Goal: Task Accomplishment & Management: Use online tool/utility

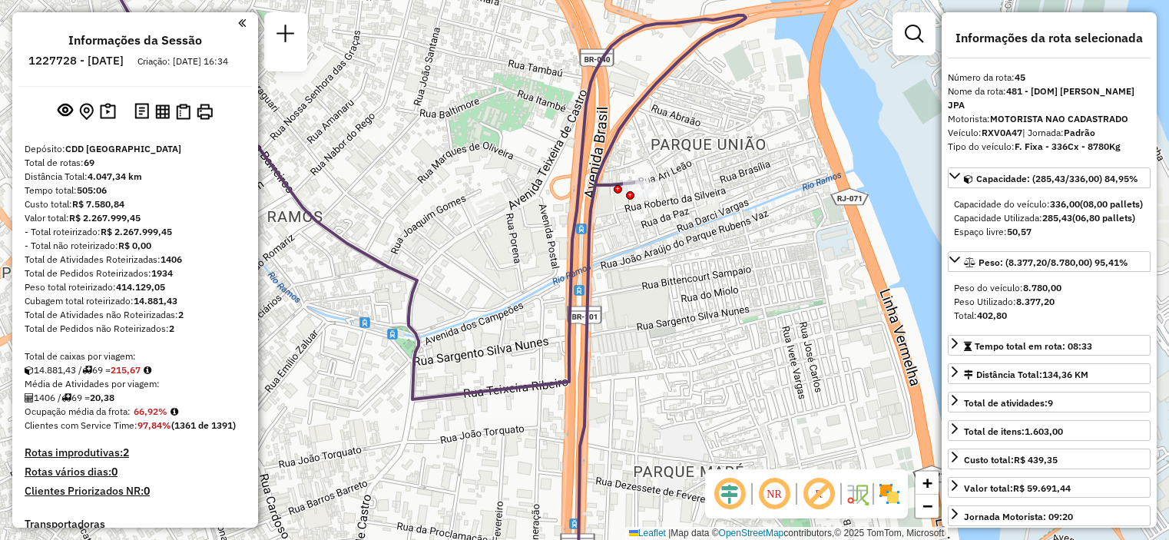
select select "**********"
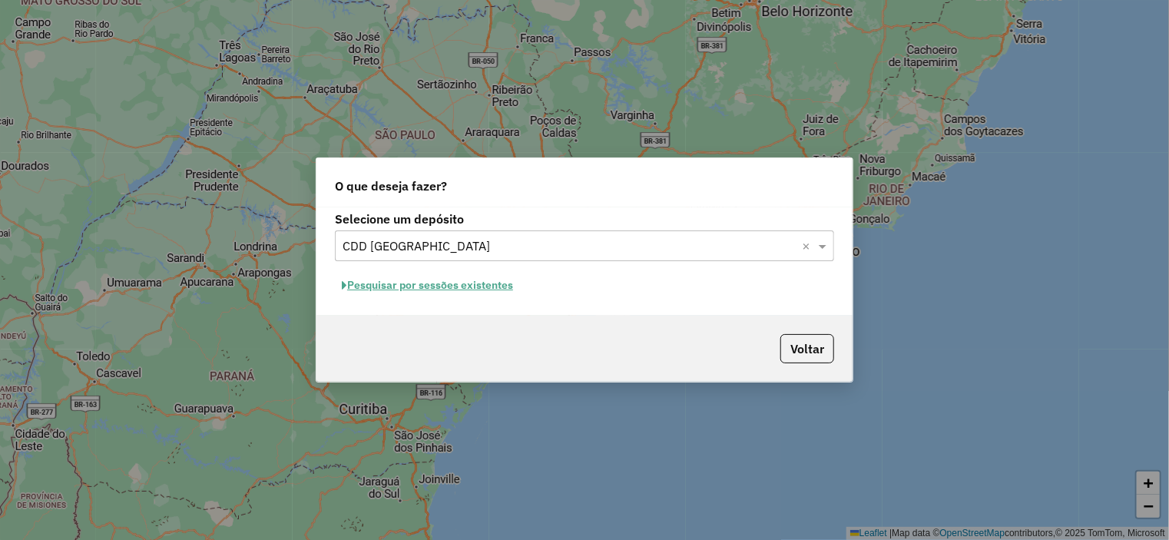
click at [398, 288] on button "Pesquisar por sessões existentes" at bounding box center [427, 286] width 185 height 24
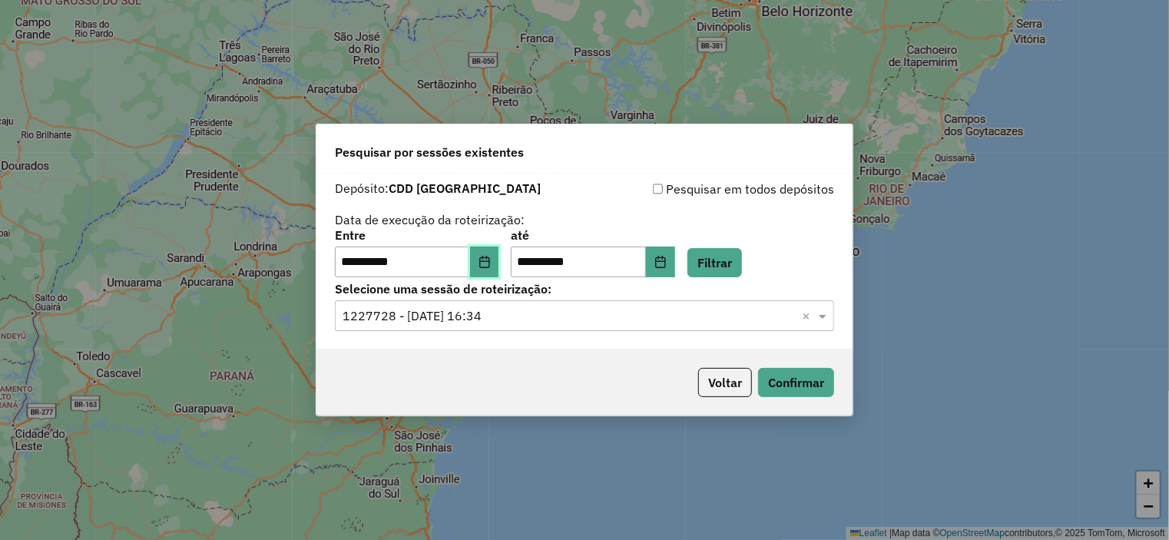
click at [491, 264] on icon "Choose Date" at bounding box center [485, 262] width 12 height 12
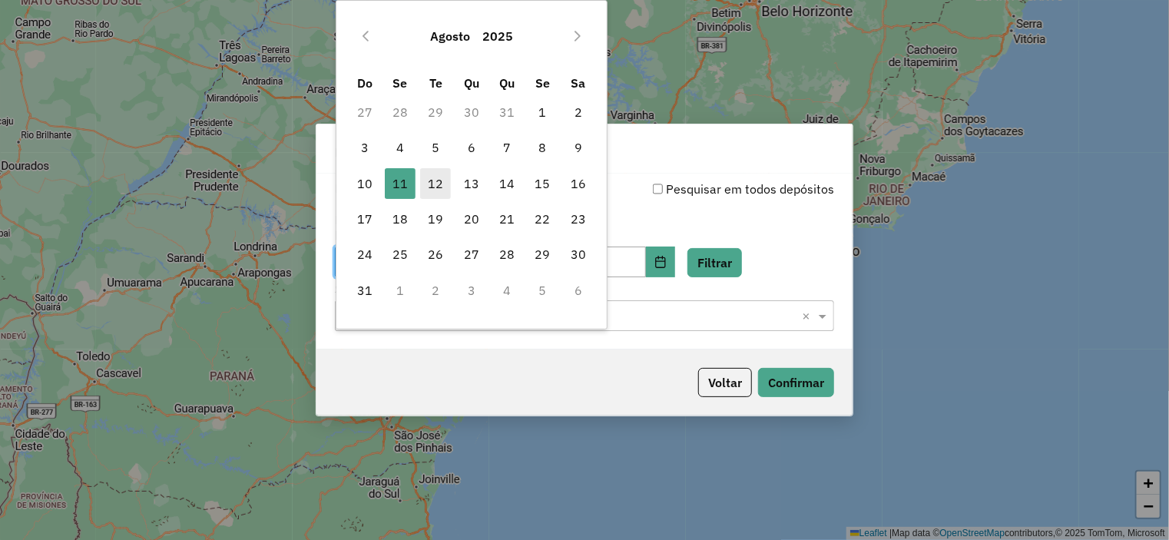
click at [438, 184] on span "12" at bounding box center [435, 183] width 31 height 31
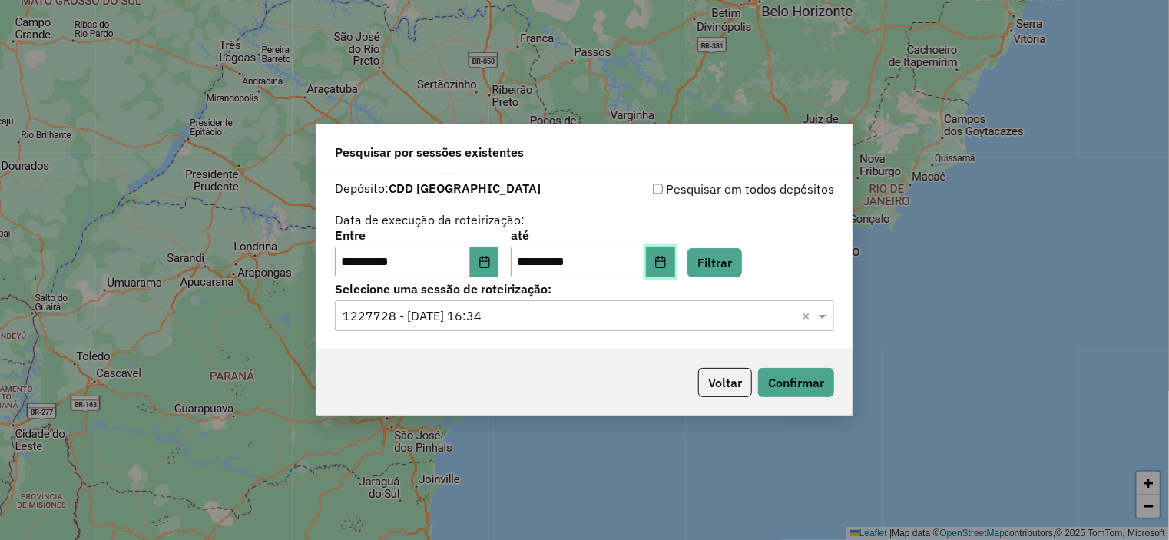
click at [665, 261] on icon "Choose Date" at bounding box center [660, 262] width 10 height 12
click at [522, 356] on div "Voltar Confirmar" at bounding box center [585, 383] width 536 height 66
click at [724, 264] on button "Filtrar" at bounding box center [715, 262] width 55 height 29
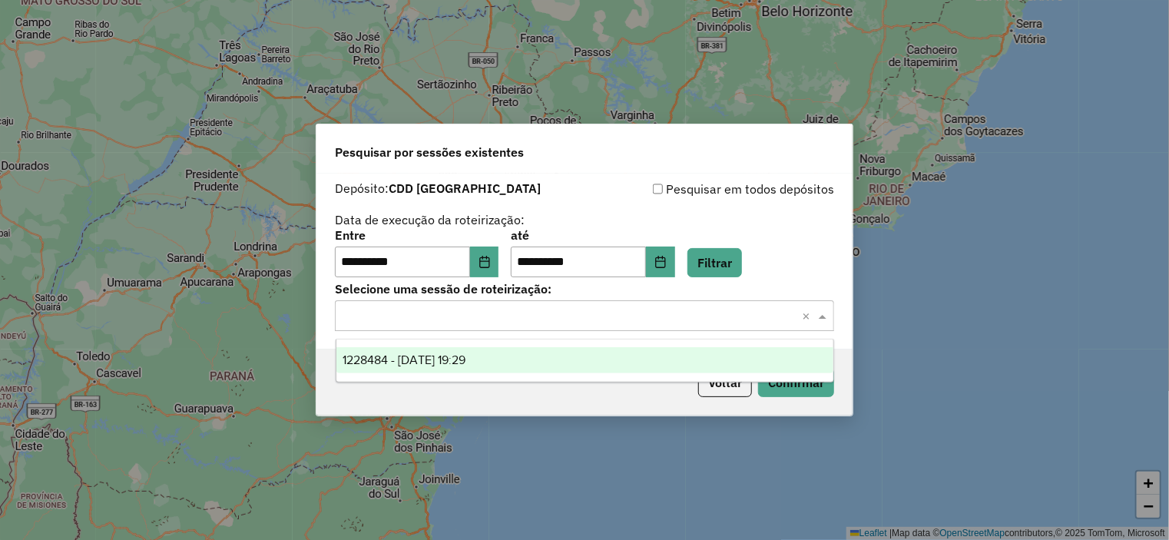
click at [491, 317] on input "text" at bounding box center [569, 316] width 453 height 18
click at [426, 360] on span "1228484 - 12/08/2025 19:29" at bounding box center [404, 359] width 123 height 13
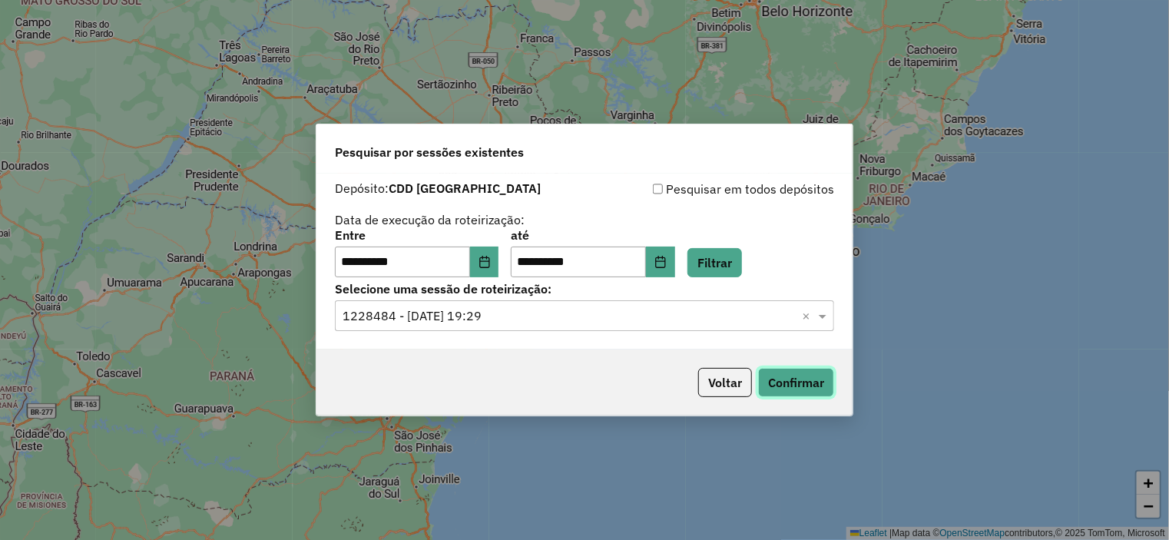
click at [799, 383] on button "Confirmar" at bounding box center [796, 382] width 76 height 29
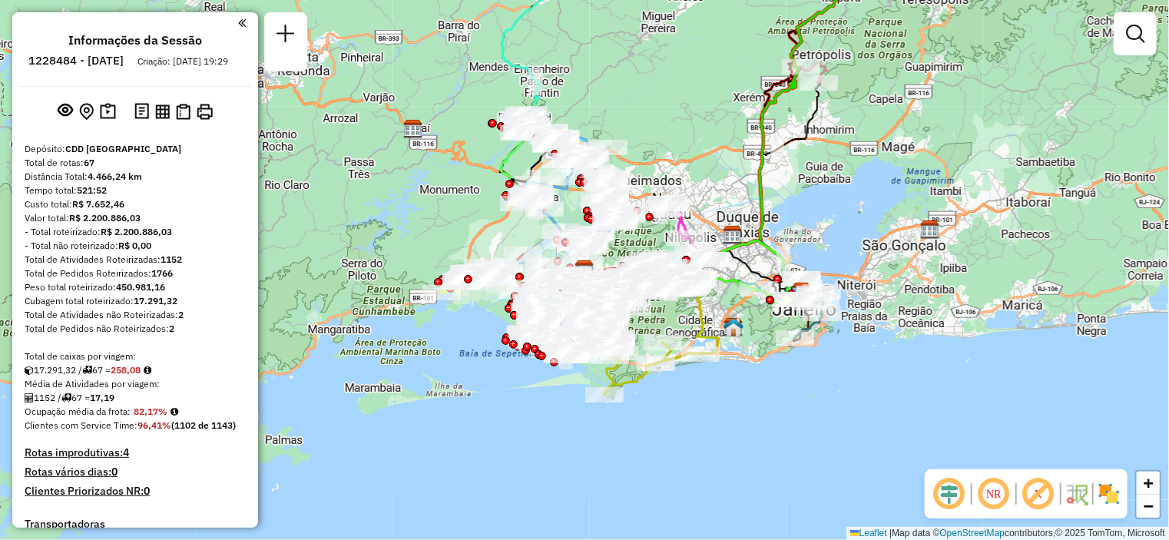
scroll to position [891, 0]
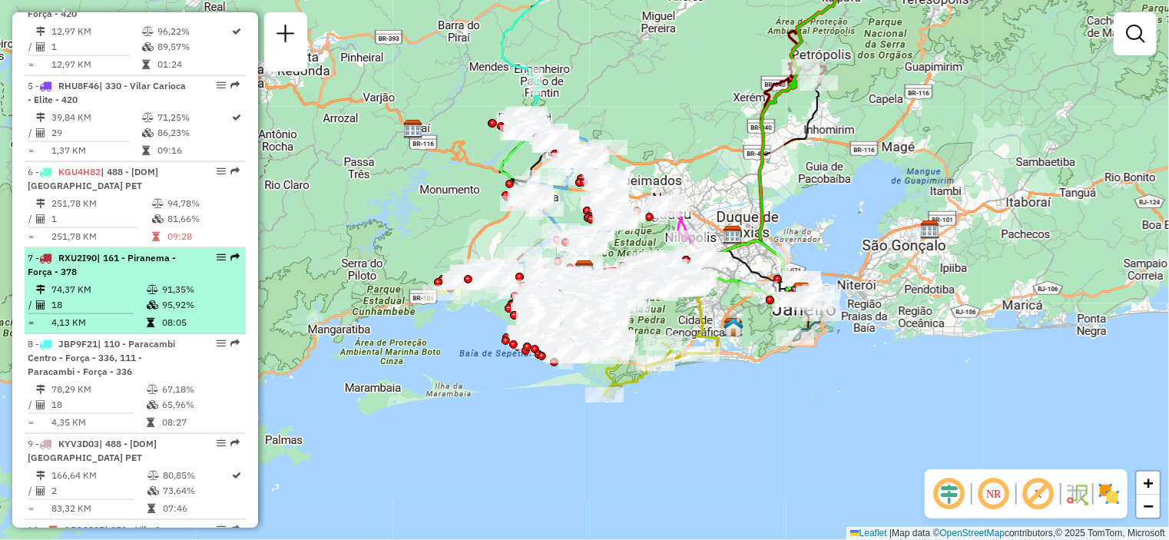
click at [113, 297] on td "74,37 KM" at bounding box center [98, 289] width 95 height 15
select select "**********"
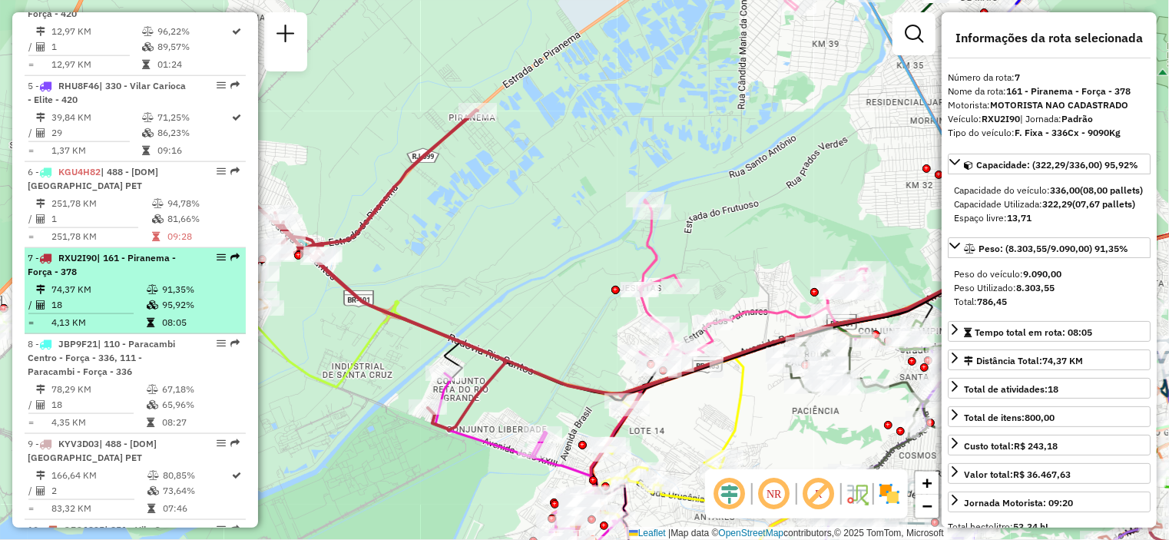
drag, startPoint x: 221, startPoint y: 270, endPoint x: 189, endPoint y: 274, distance: 32.4
click at [146, 297] on td at bounding box center [153, 289] width 15 height 15
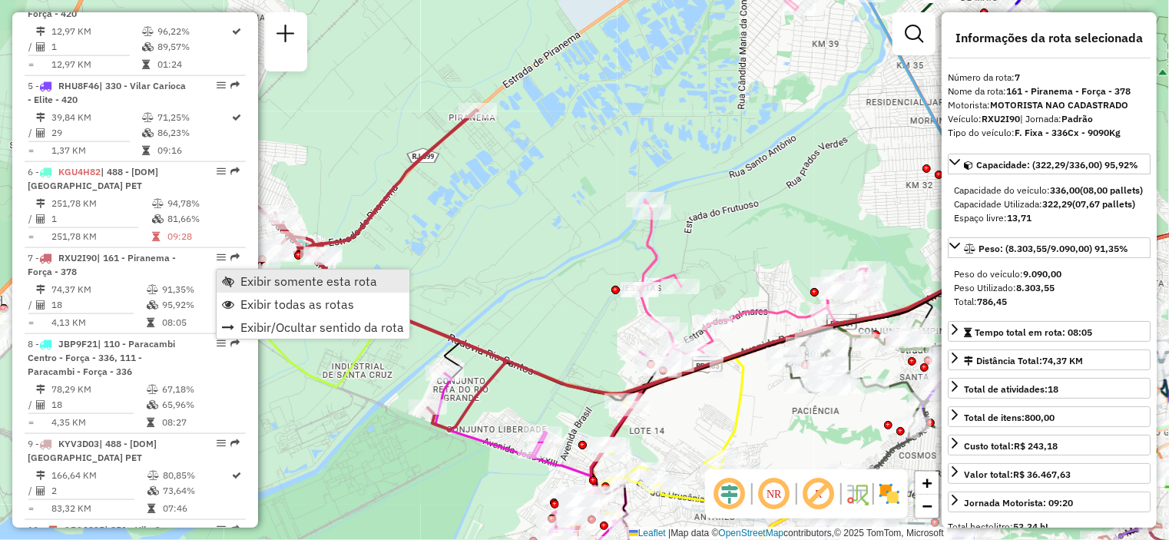
click at [255, 280] on span "Exibir somente esta rota" at bounding box center [308, 281] width 137 height 12
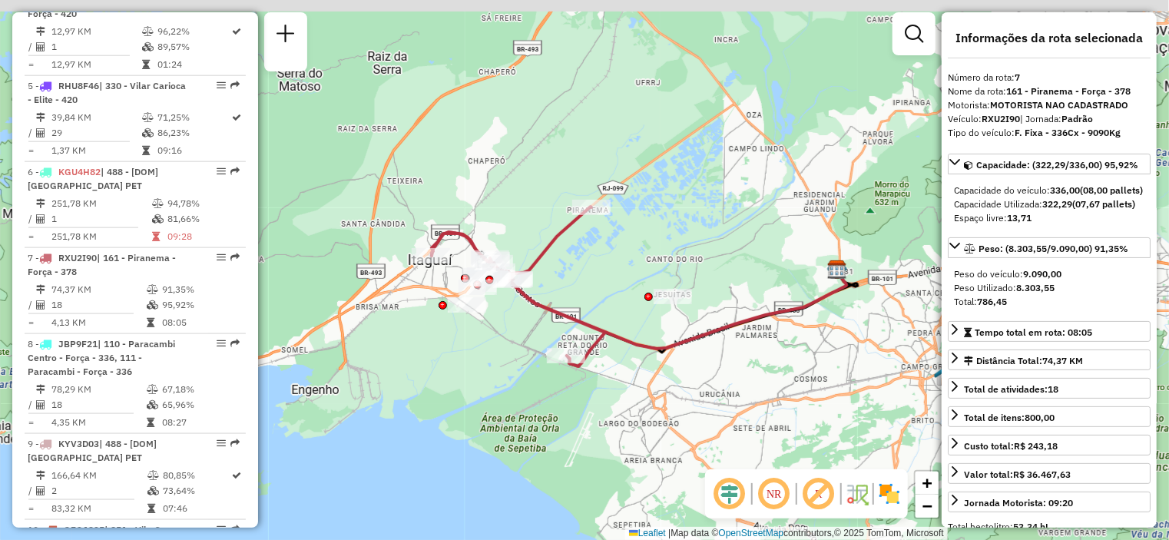
drag, startPoint x: 501, startPoint y: 237, endPoint x: 589, endPoint y: 290, distance: 102.8
click at [588, 293] on div "Janela de atendimento Grade de atendimento Capacidade Transportadoras Veículos …" at bounding box center [584, 270] width 1169 height 540
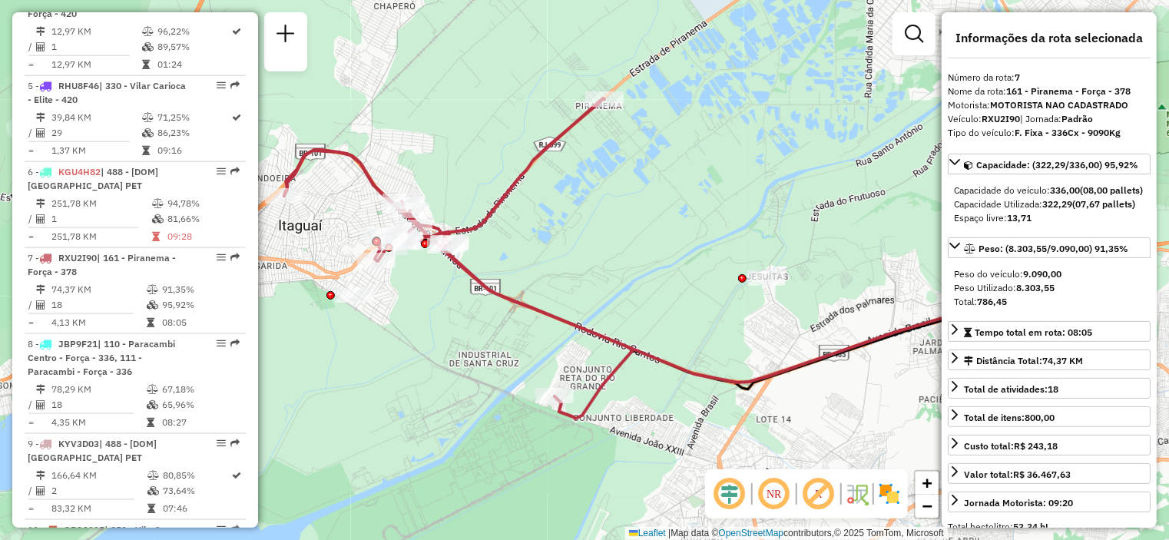
drag, startPoint x: 549, startPoint y: 426, endPoint x: 510, endPoint y: 363, distance: 74.2
click at [510, 363] on div "Janela de atendimento Grade de atendimento Capacidade Transportadoras Veículos …" at bounding box center [584, 270] width 1169 height 540
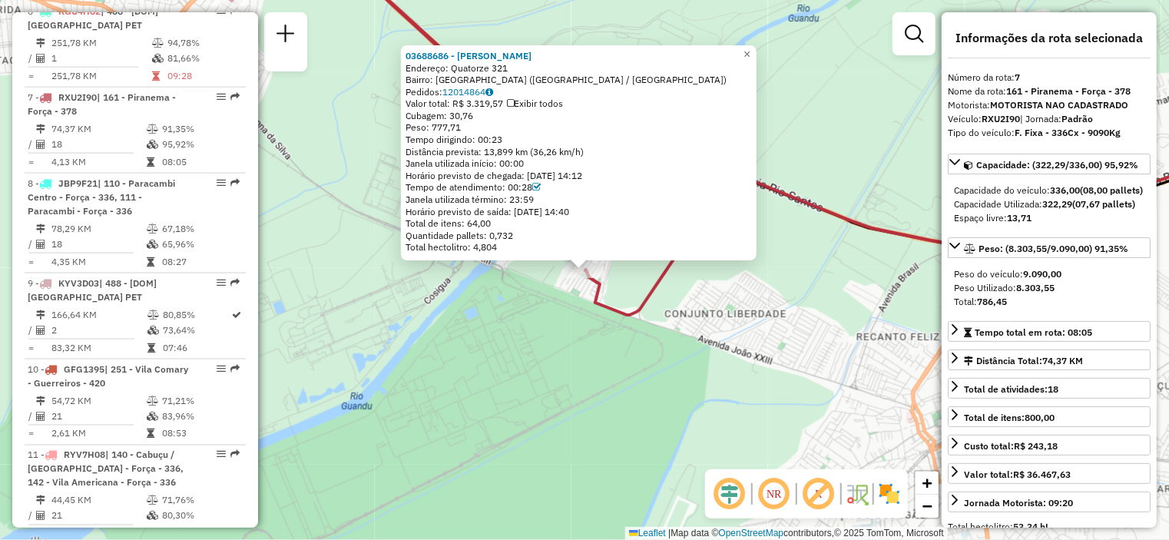
scroll to position [1140, 0]
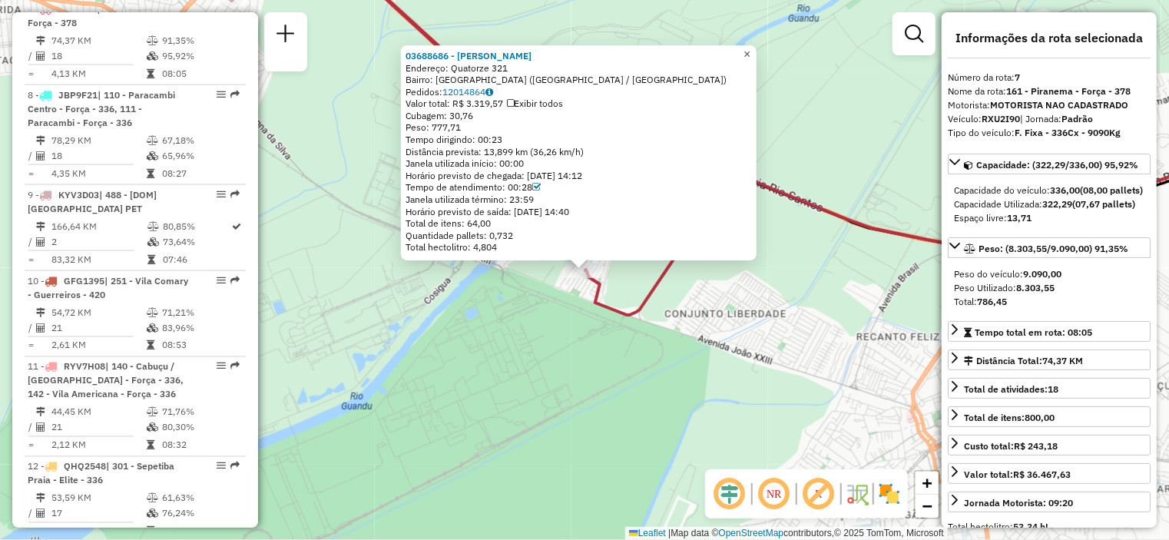
click at [751, 48] on span "×" at bounding box center [747, 54] width 7 height 13
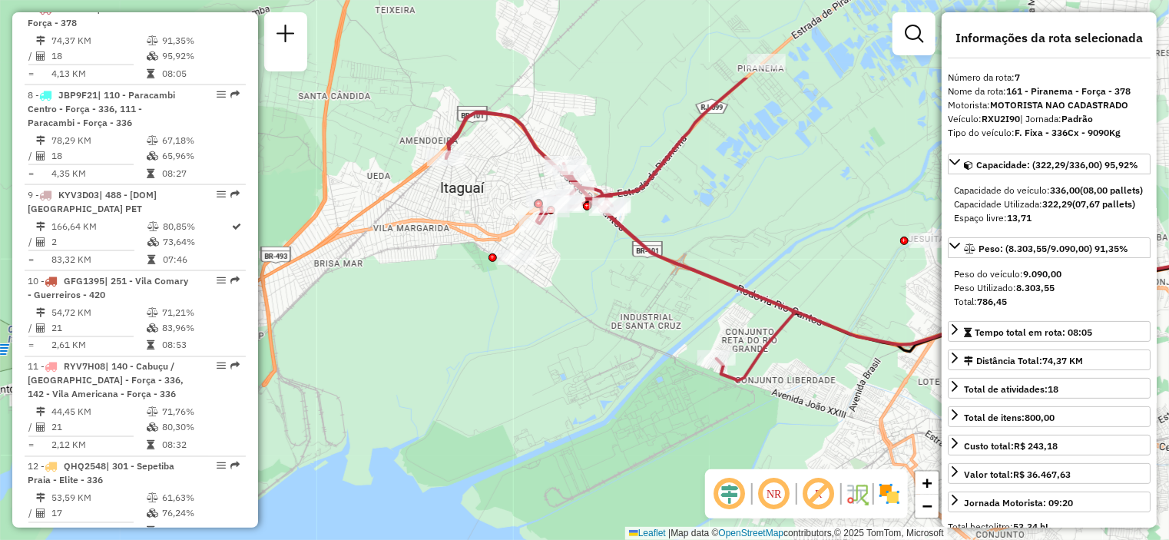
drag, startPoint x: 473, startPoint y: 197, endPoint x: 656, endPoint y: 335, distance: 228.8
click at [656, 335] on div "Janela de atendimento Grade de atendimento Capacidade Transportadoras Veículos …" at bounding box center [584, 270] width 1169 height 540
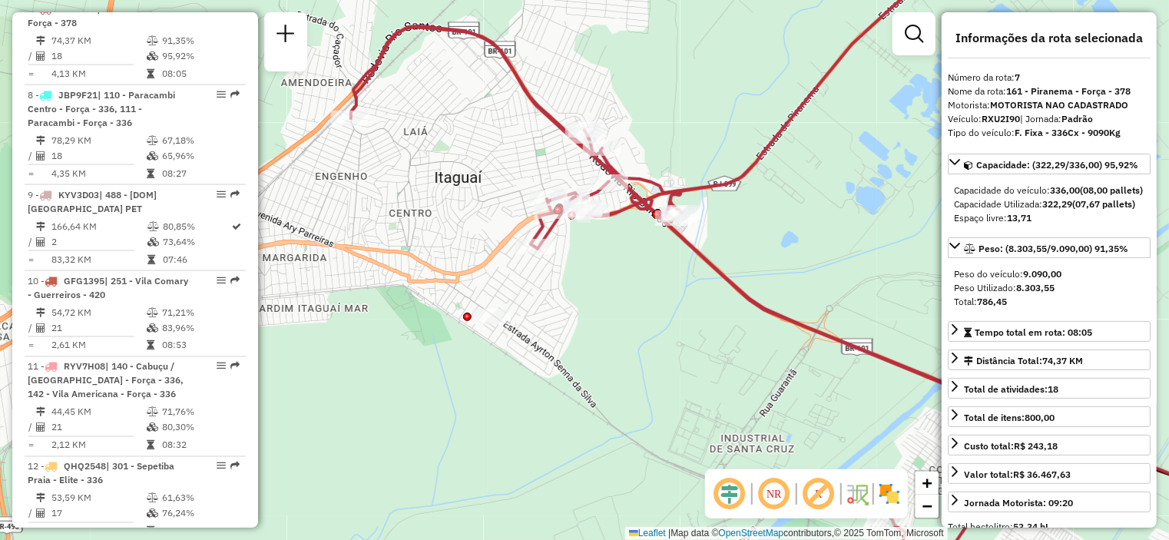
scroll to position [2091, 0]
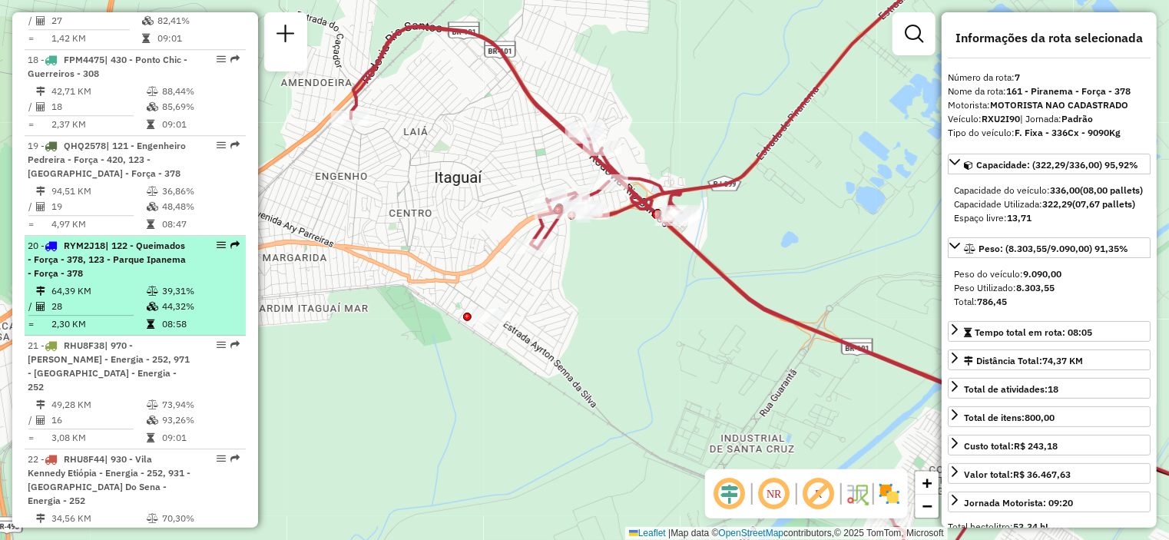
click at [146, 279] on span "| 122 - Queimados - Força - 378, 123 - Parque Ipanema - Força - 378" at bounding box center [107, 259] width 158 height 39
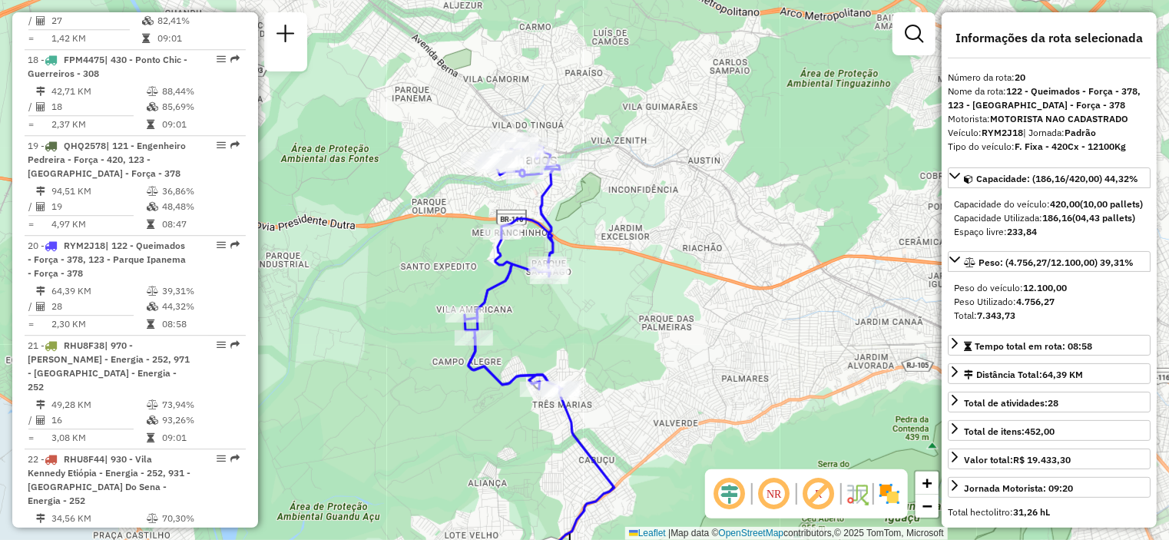
drag, startPoint x: 627, startPoint y: 105, endPoint x: 602, endPoint y: 292, distance: 188.4
click at [602, 292] on div "Janela de atendimento Grade de atendimento Capacidade Transportadoras Veículos …" at bounding box center [584, 270] width 1169 height 540
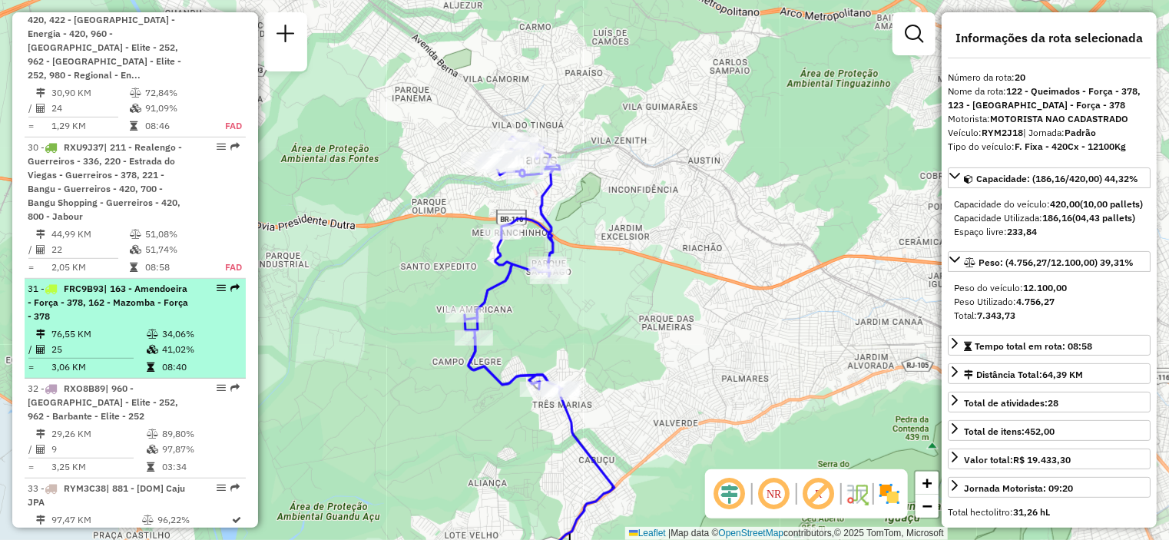
click at [179, 282] on div "31 - FRC9B93 | 163 - Amendoeira - Força - 378, 162 - [GEOGRAPHIC_DATA] - Força …" at bounding box center [109, 302] width 163 height 41
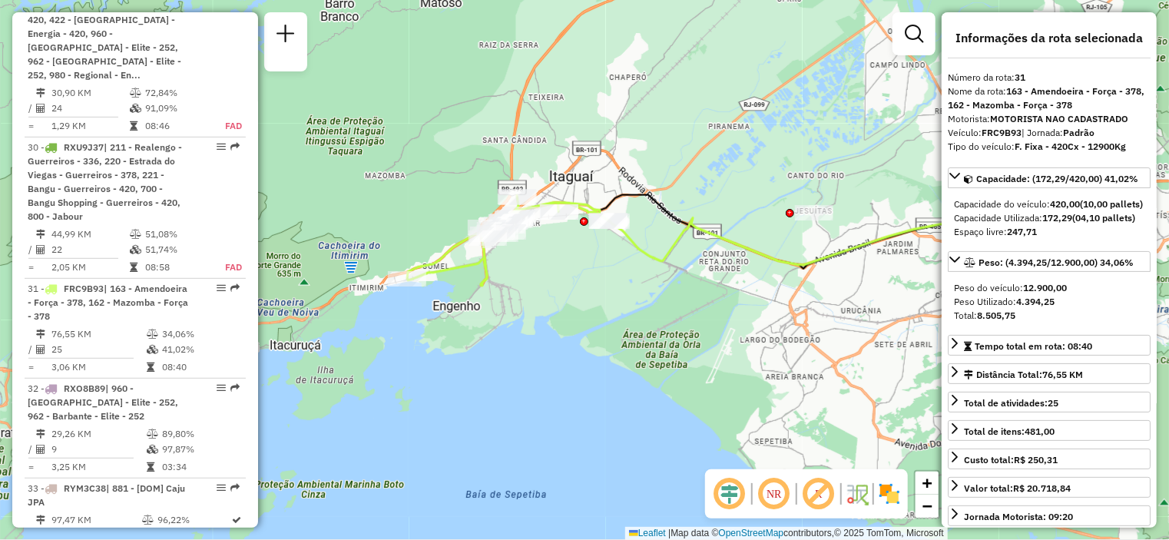
drag, startPoint x: 497, startPoint y: 335, endPoint x: 615, endPoint y: 300, distance: 122.5
click at [615, 300] on div "Janela de atendimento Grade de atendimento Capacidade Transportadoras Veículos …" at bounding box center [584, 270] width 1169 height 540
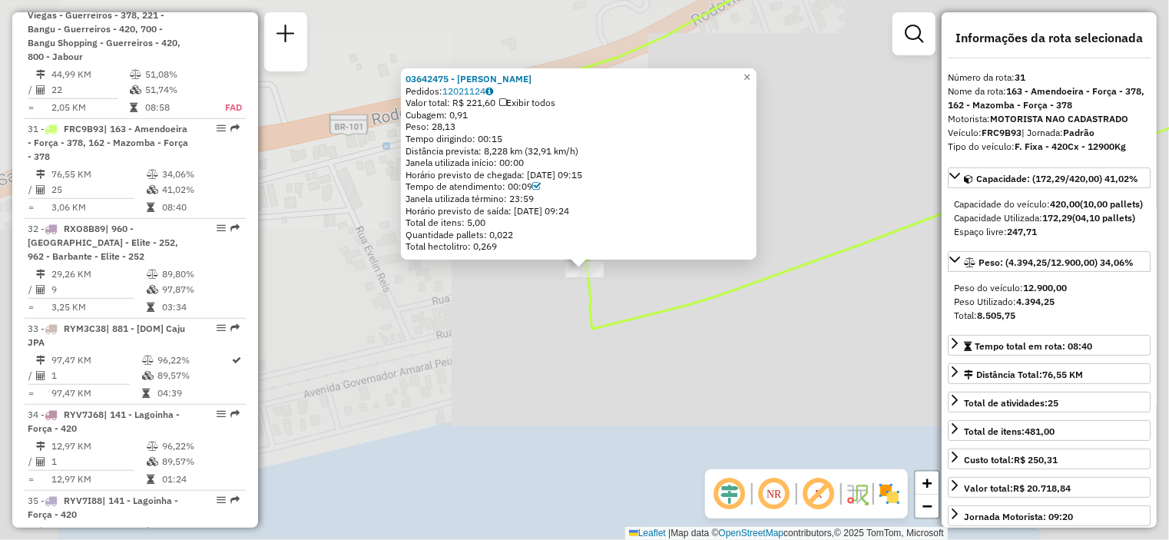
scroll to position [3478, 0]
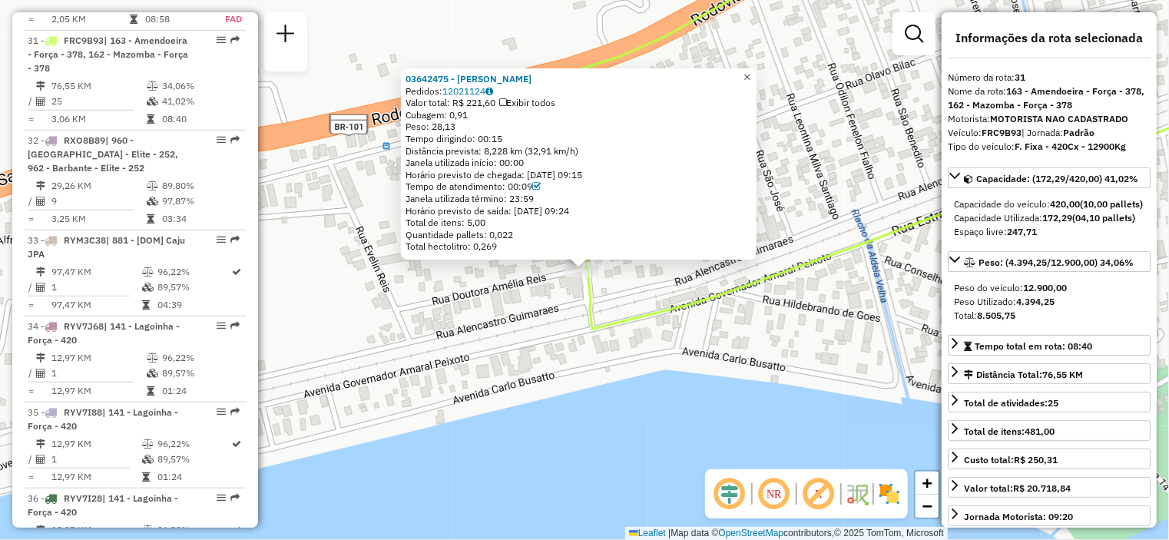
click at [751, 72] on span "×" at bounding box center [747, 77] width 7 height 13
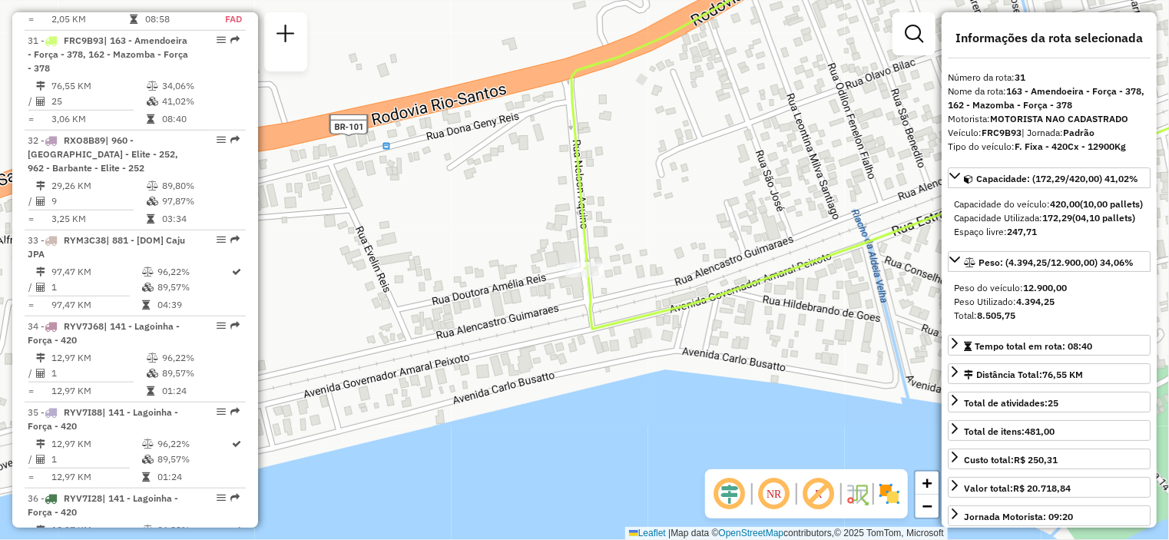
scroll to position [1434, 0]
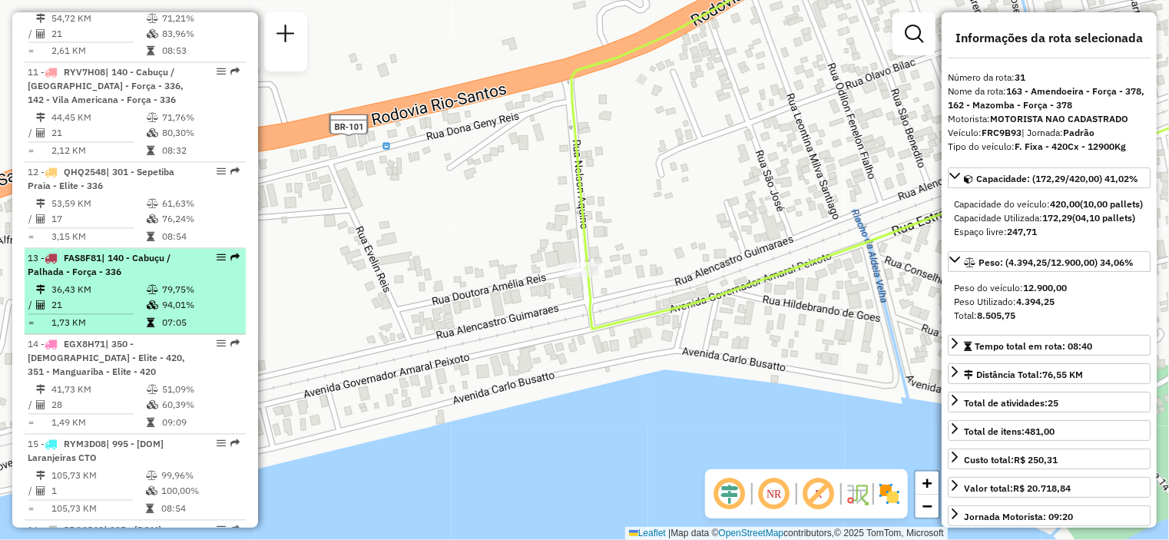
click at [123, 270] on span "| 140 - Cabuçu / Palhada - Força - 336" at bounding box center [99, 265] width 143 height 25
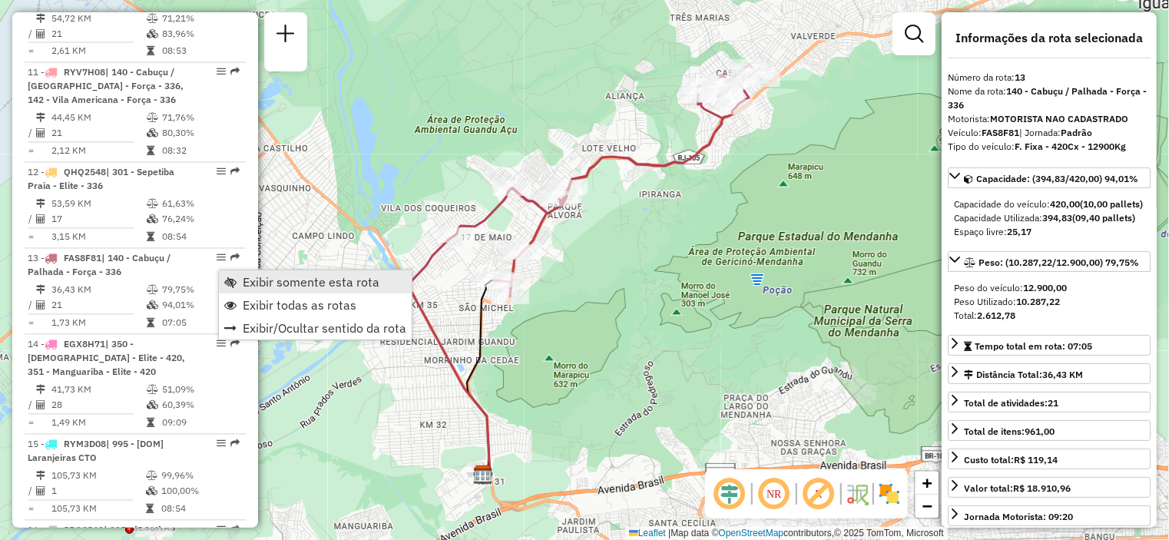
click at [267, 280] on span "Exibir somente esta rota" at bounding box center [311, 282] width 137 height 12
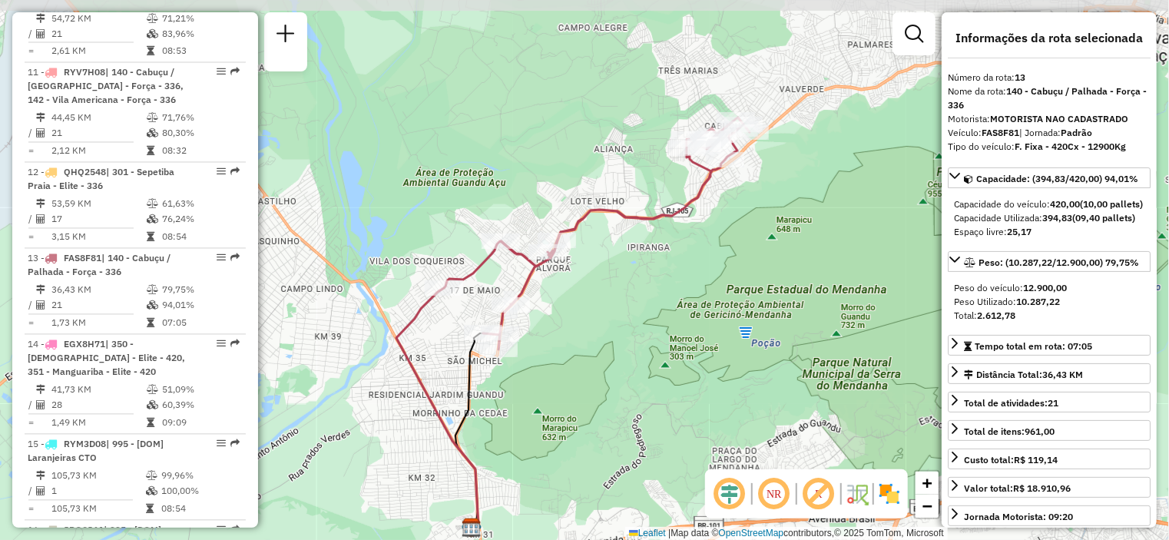
drag, startPoint x: 719, startPoint y: 184, endPoint x: 628, endPoint y: 252, distance: 113.6
click at [658, 246] on div "Janela de atendimento Grade de atendimento Capacidade Transportadoras Veículos …" at bounding box center [584, 270] width 1169 height 540
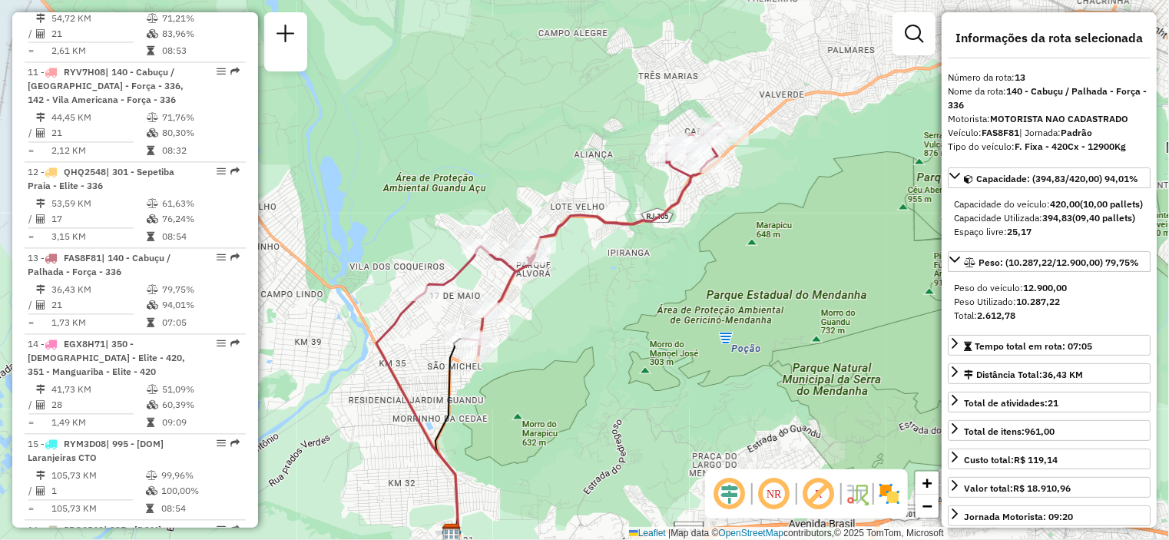
click at [386, 174] on div "Janela de atendimento Grade de atendimento Capacidade Transportadoras Veículos …" at bounding box center [584, 270] width 1169 height 540
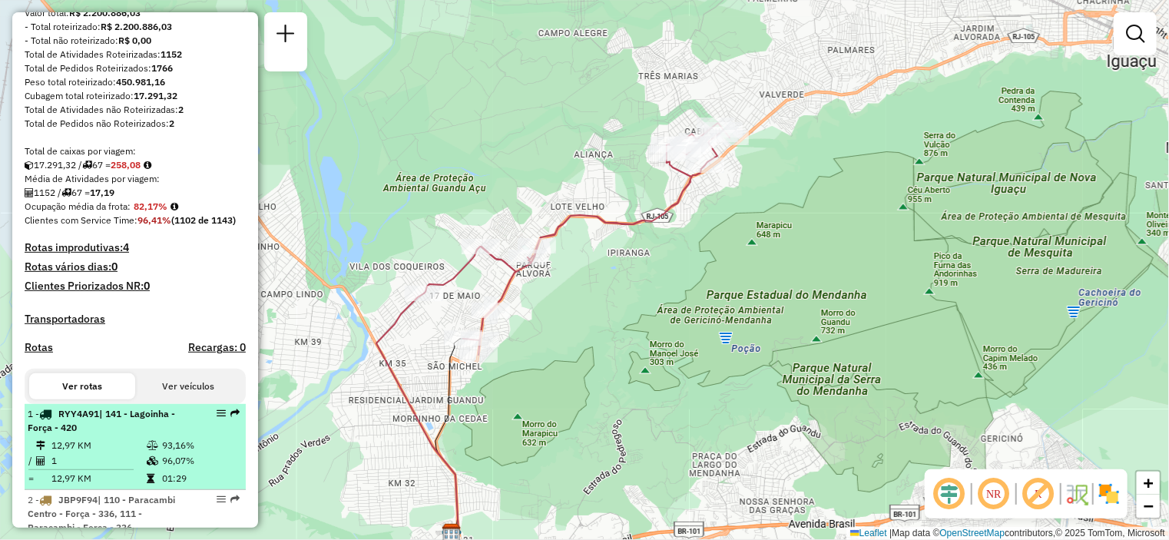
scroll to position [436, 0]
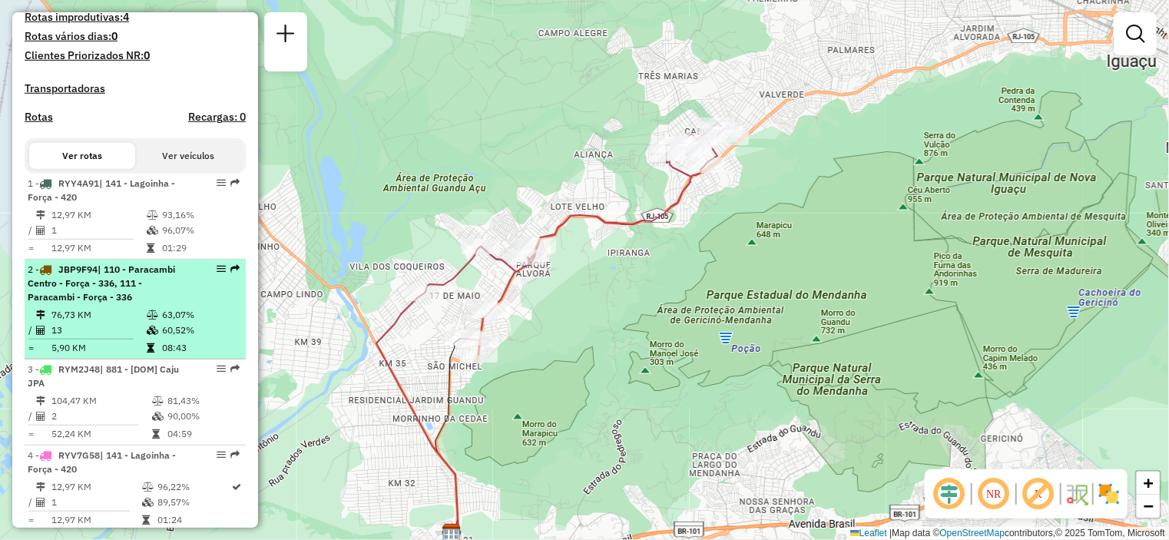
click at [117, 296] on span "| 110 - Paracambi Centro - Força - 336, 111 - Paracambi - Força - 336" at bounding box center [102, 283] width 148 height 39
select select "**********"
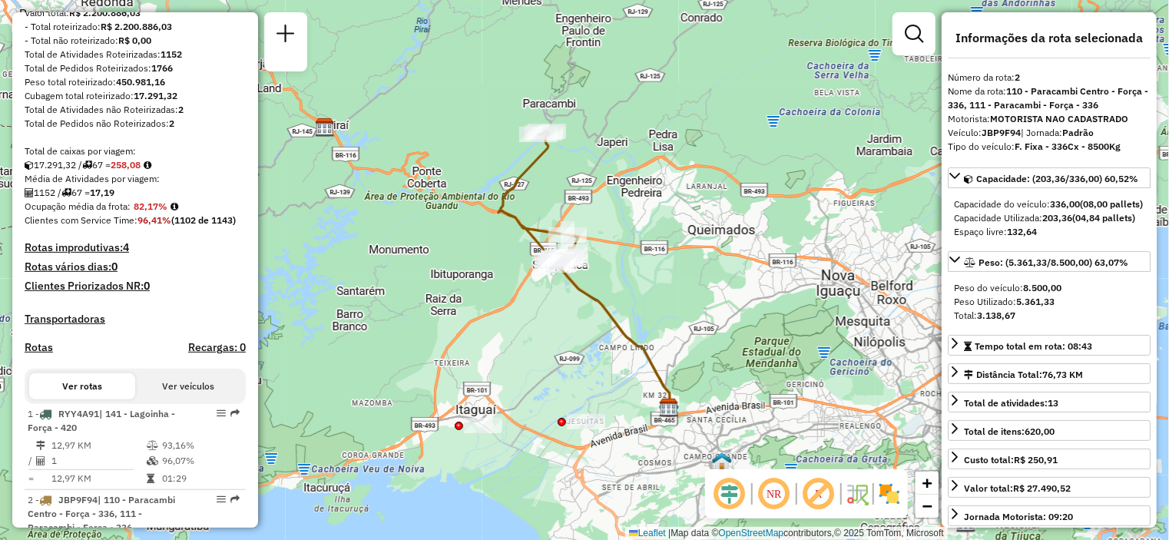
scroll to position [282, 0]
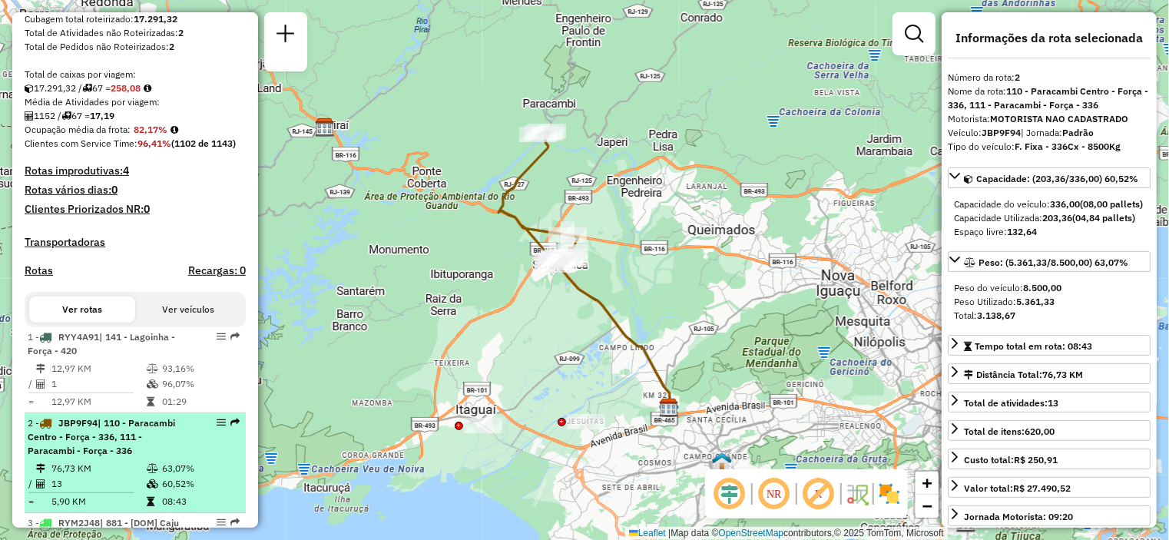
click at [134, 444] on span "| 110 - Paracambi Centro - Força - 336, 111 - Paracambi - Força - 336" at bounding box center [102, 436] width 148 height 39
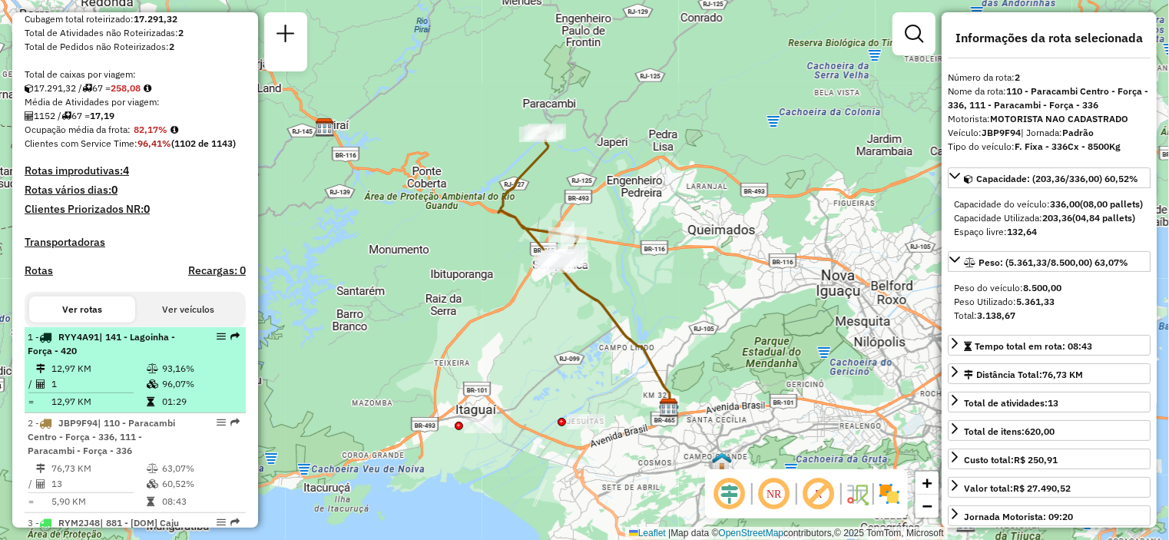
scroll to position [436, 0]
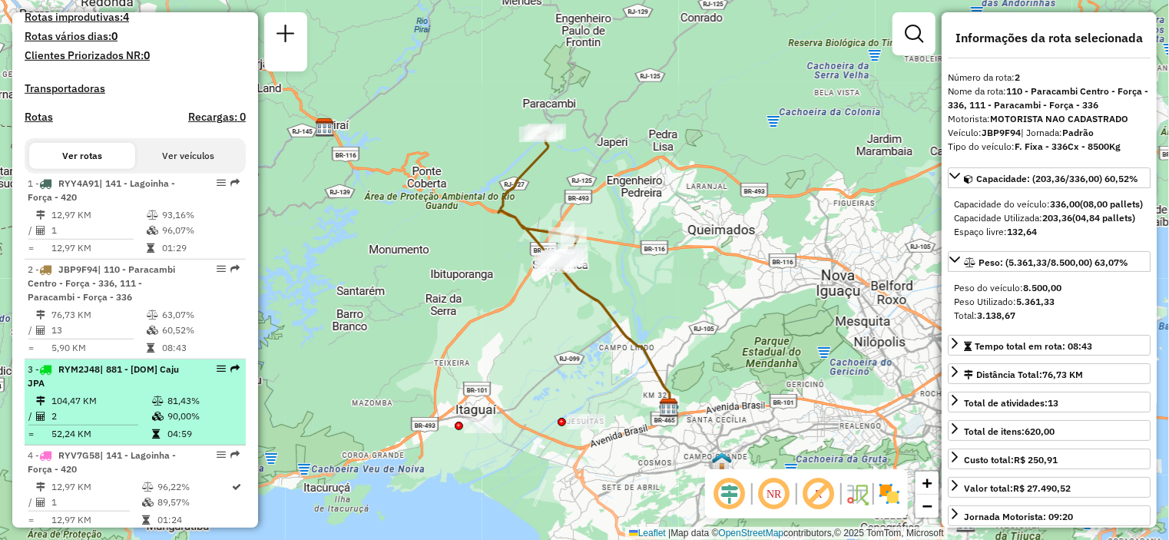
click at [144, 405] on li "3 - RYM2J48 | 881 - [DOM] Caju JPA 104,47 KM 81,43% / 2 90,00% = 52,24 KM 04:59" at bounding box center [135, 403] width 221 height 86
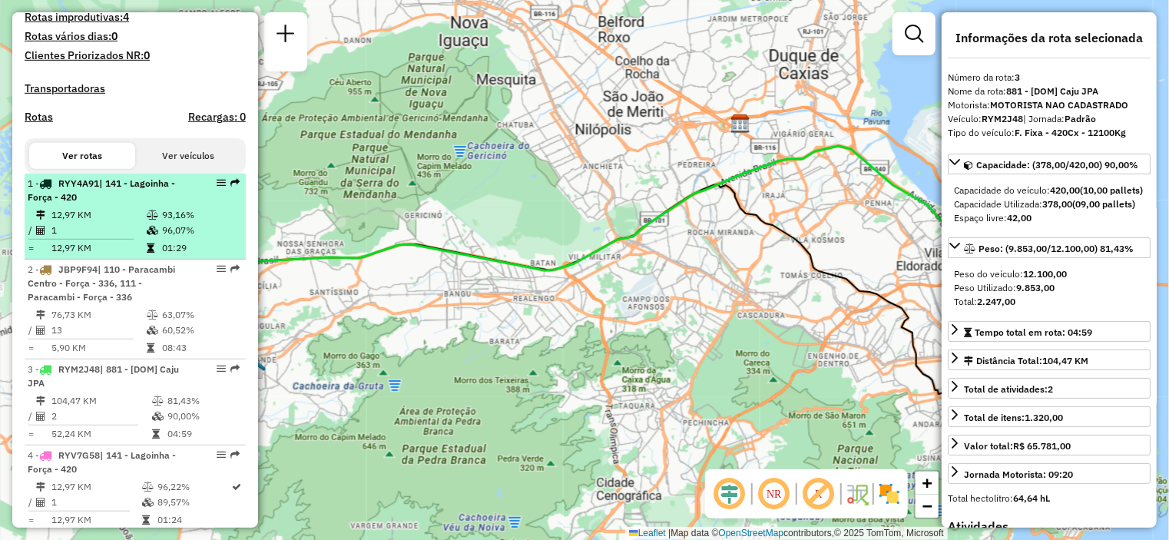
click at [134, 236] on td "1" at bounding box center [98, 230] width 95 height 15
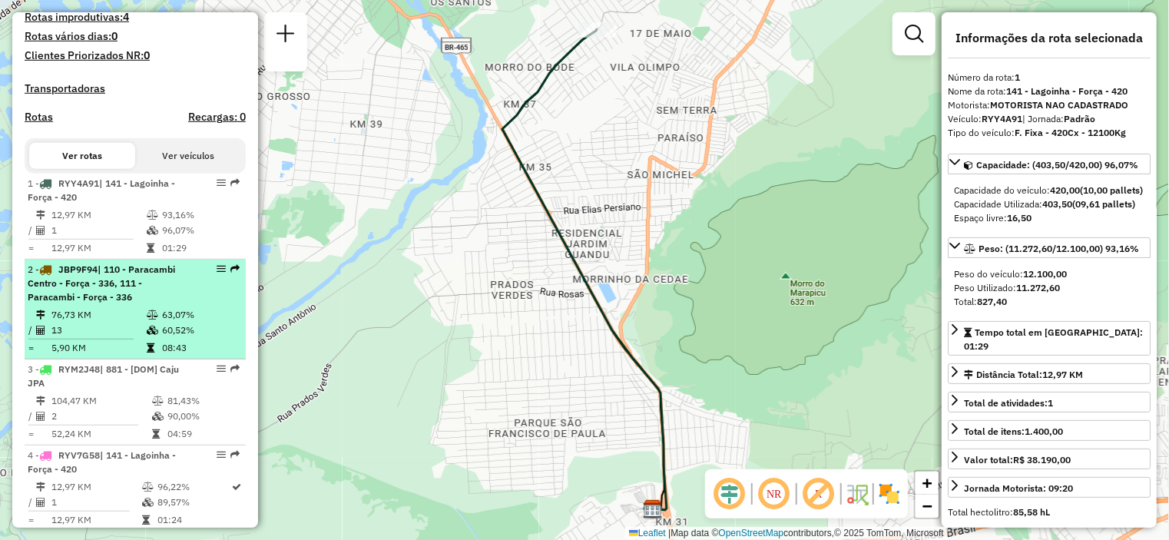
click at [114, 323] on td "76,73 KM" at bounding box center [98, 314] width 95 height 15
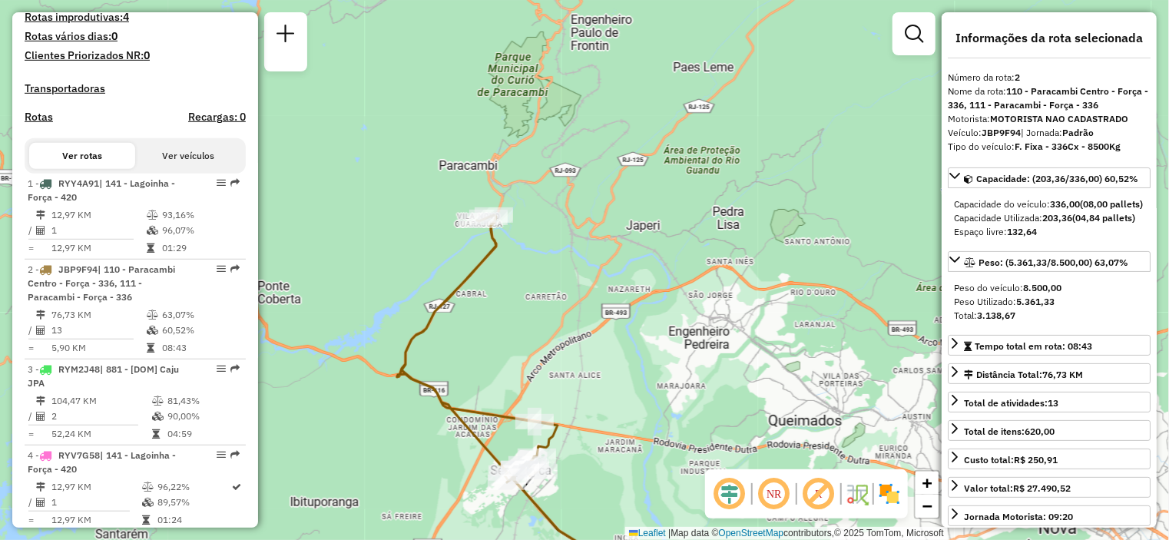
drag, startPoint x: 512, startPoint y: 97, endPoint x: 509, endPoint y: 358, distance: 261.2
click at [509, 358] on div "Janela de atendimento Grade de atendimento Capacidade Transportadoras Veículos …" at bounding box center [584, 270] width 1169 height 540
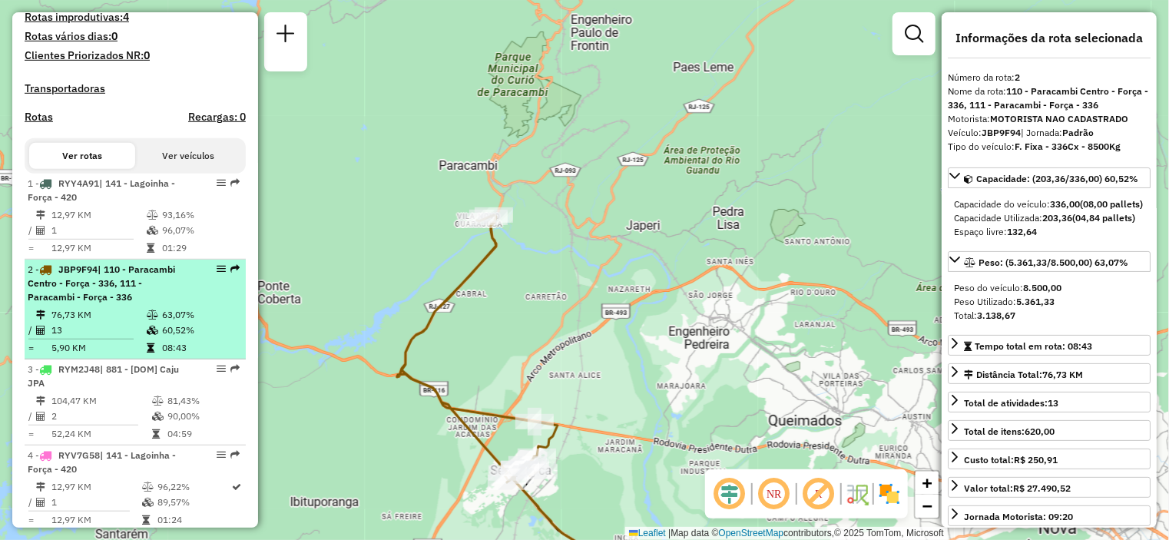
click at [123, 303] on span "| 110 - Paracambi Centro - Força - 336, 111 - Paracambi - Força - 336" at bounding box center [102, 283] width 148 height 39
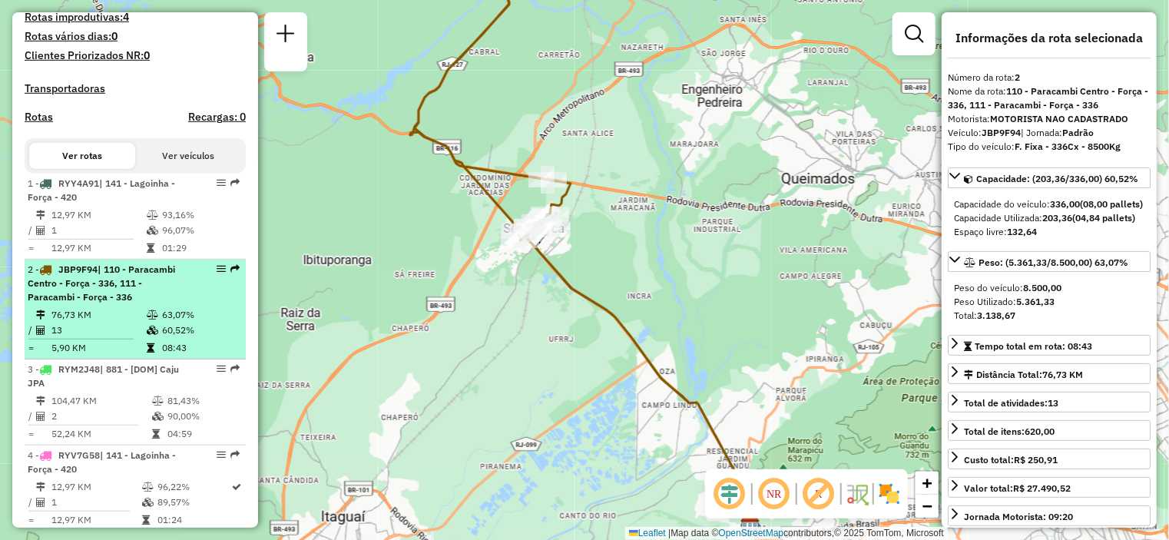
scroll to position [512, 0]
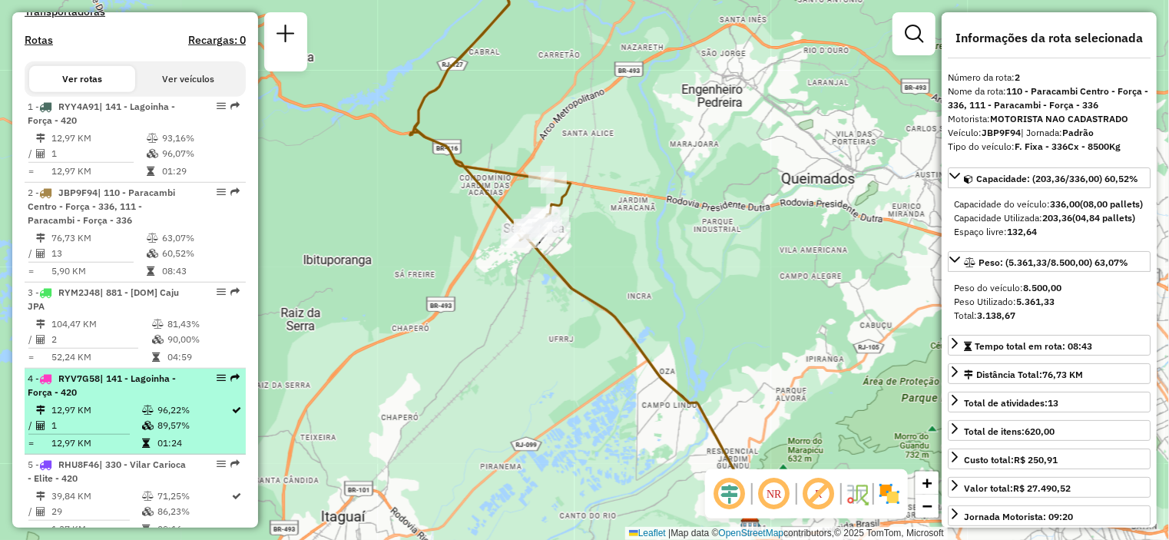
click at [118, 399] on div "4 - RYV7G58 | 141 - Lagoinha - Força - 420" at bounding box center [109, 386] width 163 height 28
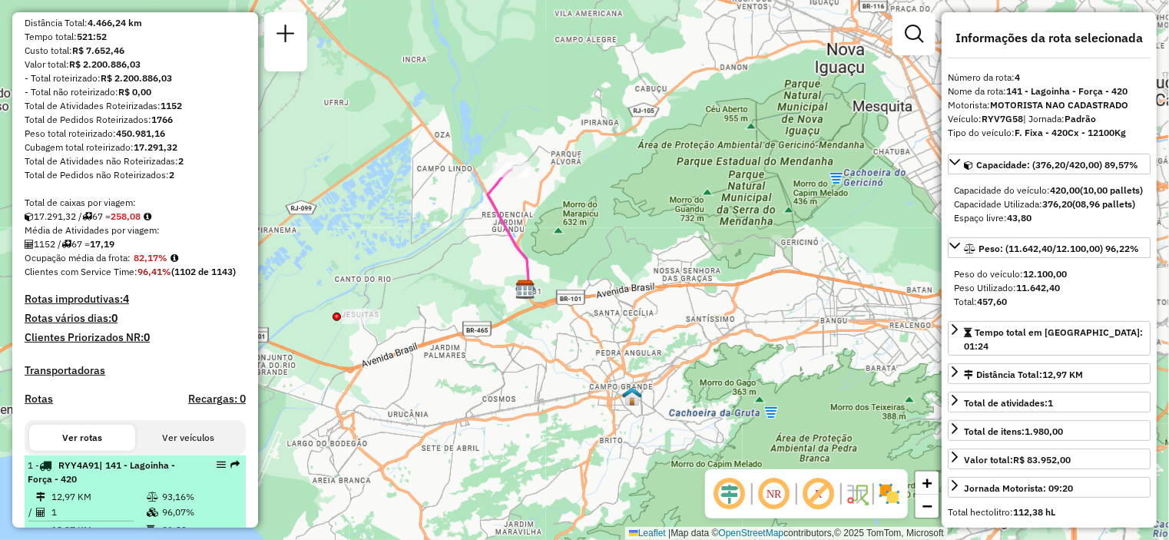
scroll to position [307, 0]
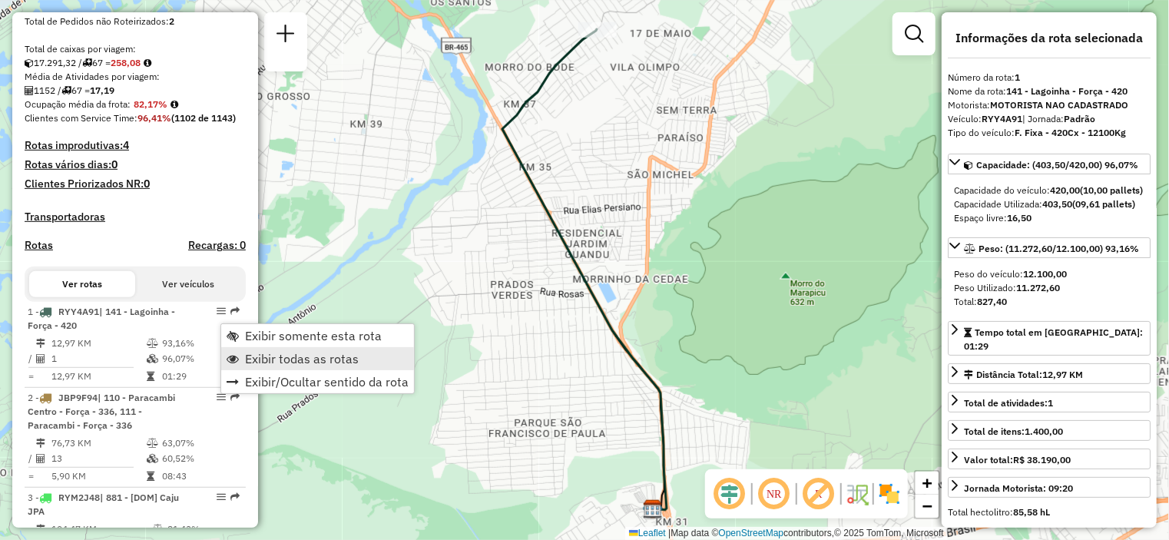
click at [267, 356] on span "Exibir todas as rotas" at bounding box center [302, 359] width 114 height 12
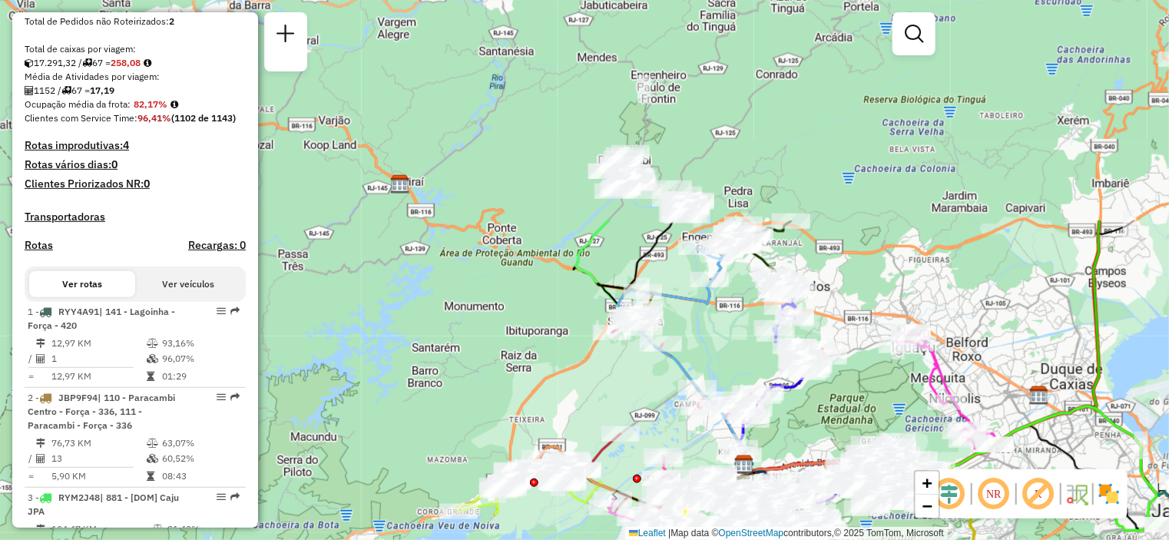
drag, startPoint x: 436, startPoint y: 79, endPoint x: 680, endPoint y: 343, distance: 359.4
click at [682, 353] on div "Janela de atendimento Grade de atendimento Capacidade Transportadoras Veículos …" at bounding box center [584, 270] width 1169 height 540
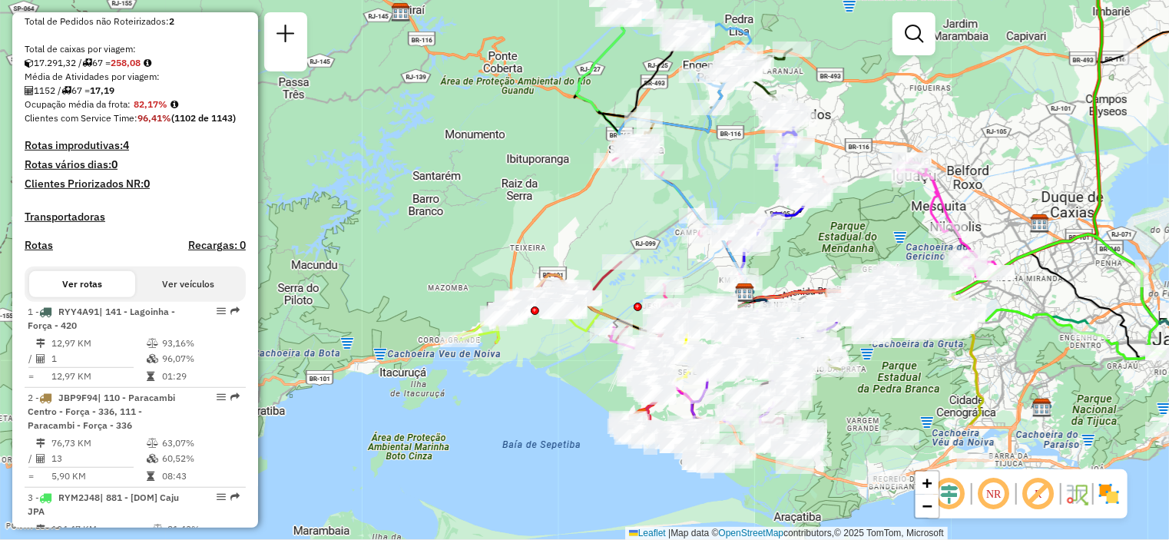
drag, startPoint x: 495, startPoint y: 313, endPoint x: 523, endPoint y: 141, distance: 175.2
click at [523, 141] on div "Janela de atendimento Grade de atendimento Capacidade Transportadoras Veículos …" at bounding box center [584, 270] width 1169 height 540
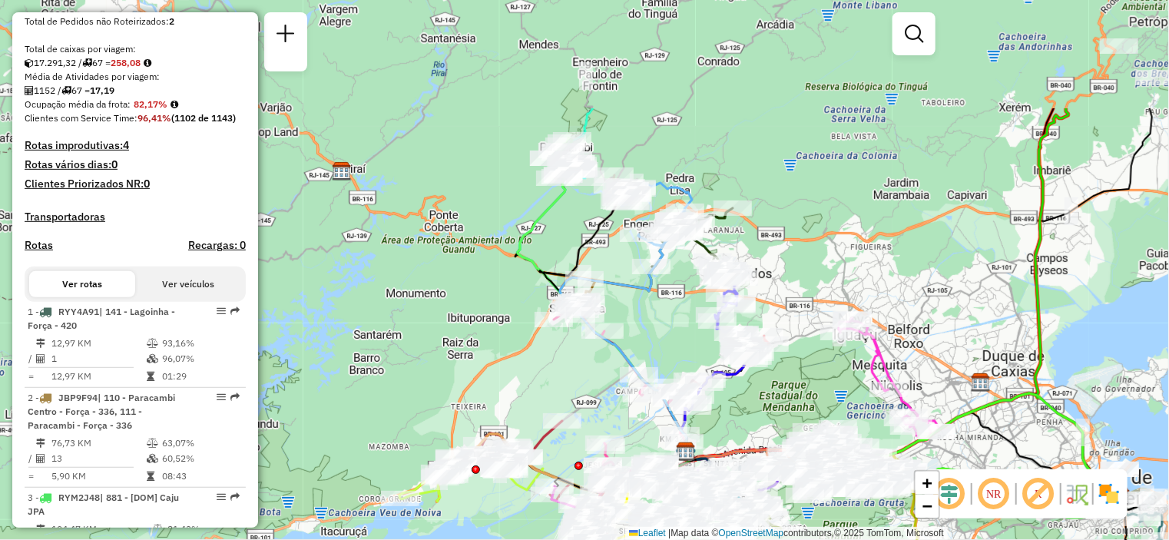
drag, startPoint x: 448, startPoint y: 154, endPoint x: 400, endPoint y: 291, distance: 145.1
click at [387, 317] on div "Janela de atendimento Grade de atendimento Capacidade Transportadoras Veículos …" at bounding box center [584, 270] width 1169 height 540
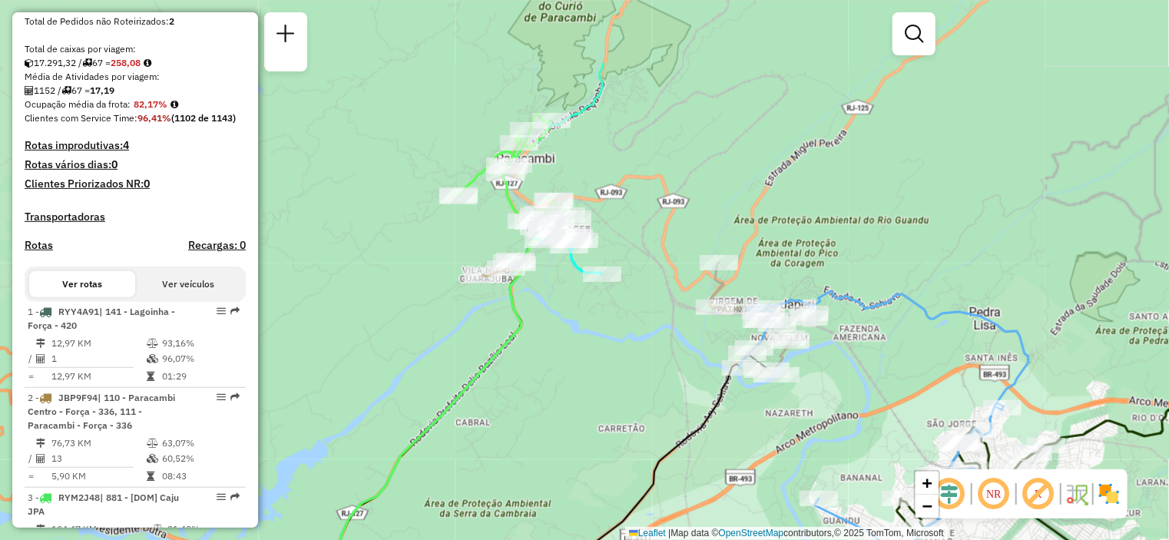
drag, startPoint x: 589, startPoint y: 203, endPoint x: 601, endPoint y: 318, distance: 115.9
click at [602, 320] on div "Janela de atendimento Grade de atendimento Capacidade Transportadoras Veículos …" at bounding box center [584, 270] width 1169 height 540
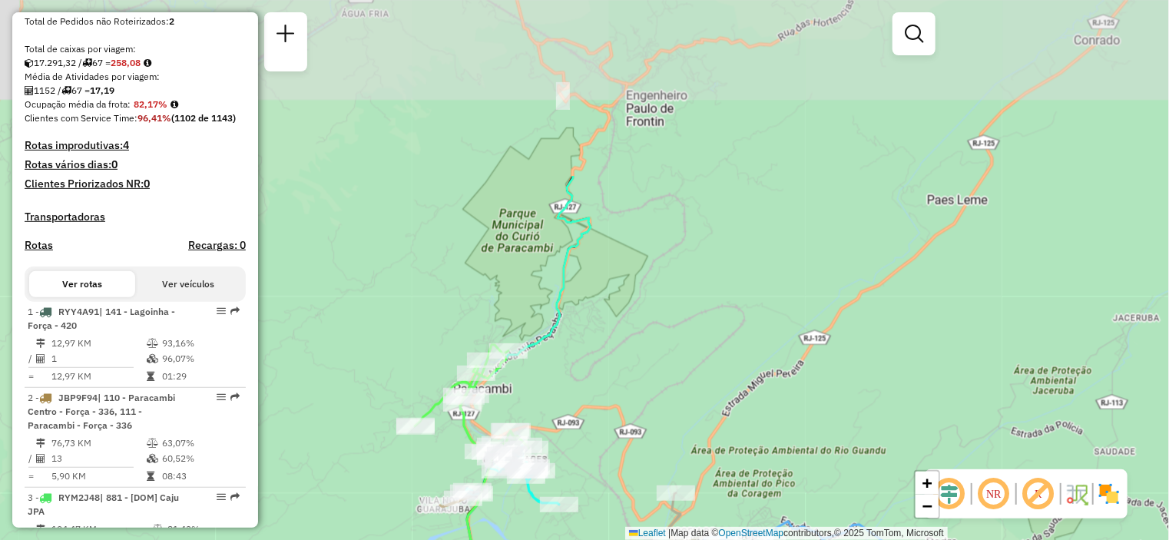
drag, startPoint x: 642, startPoint y: 128, endPoint x: 578, endPoint y: 401, distance: 280.3
click at [579, 401] on div "Janela de atendimento Grade de atendimento Capacidade Transportadoras Veículos …" at bounding box center [584, 270] width 1169 height 540
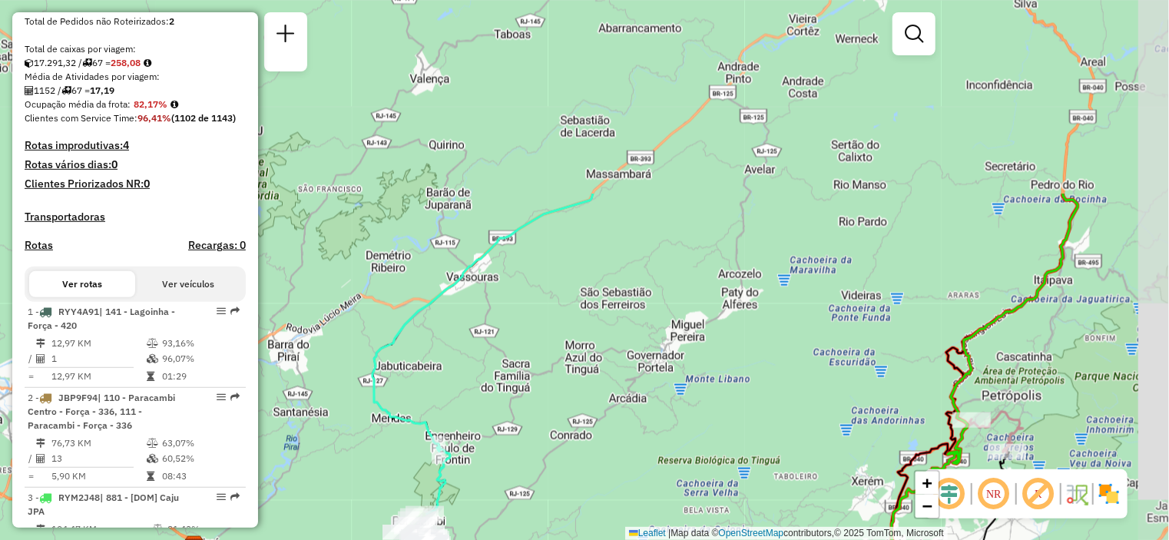
drag, startPoint x: 572, startPoint y: 132, endPoint x: 480, endPoint y: 380, distance: 263.7
click at [480, 380] on div "Janela de atendimento Grade de atendimento Capacidade Transportadoras Veículos …" at bounding box center [584, 270] width 1169 height 540
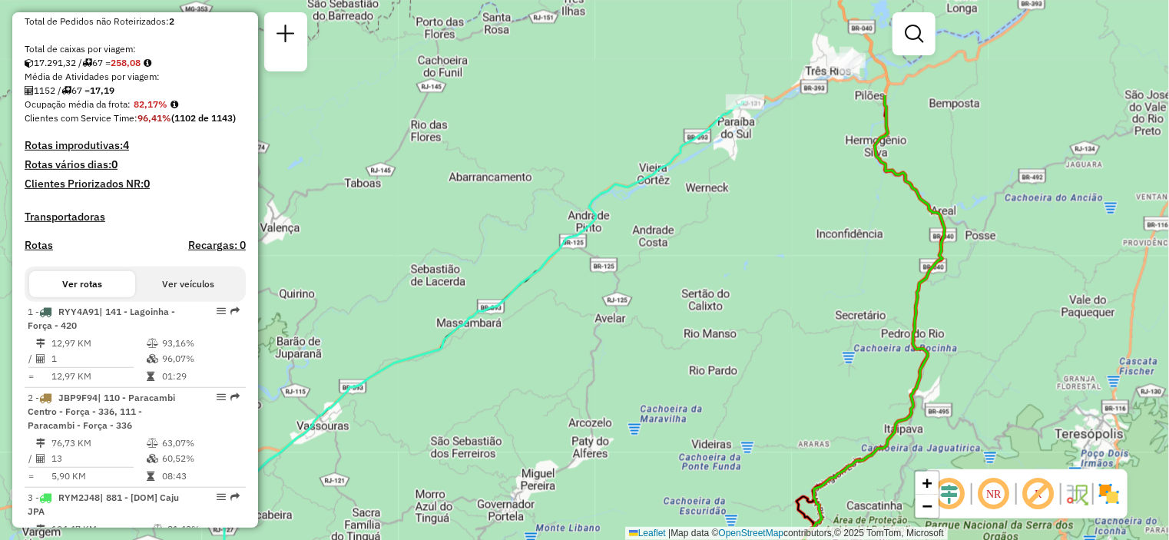
drag, startPoint x: 725, startPoint y: 194, endPoint x: 562, endPoint y: 356, distance: 229.3
click at [562, 356] on div "Janela de atendimento Grade de atendimento Capacidade Transportadoras Veículos …" at bounding box center [584, 270] width 1169 height 540
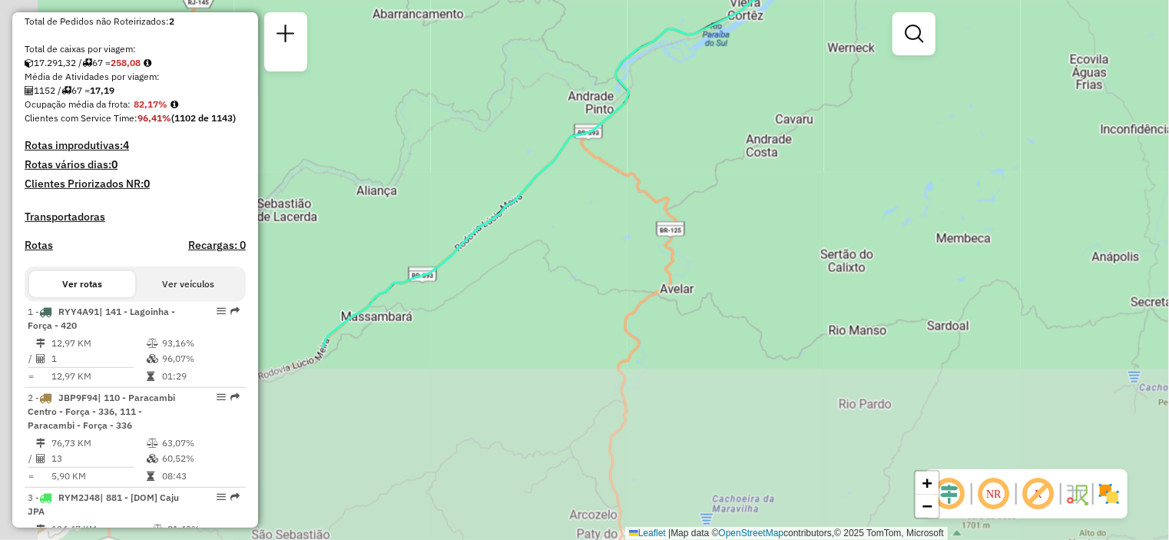
drag, startPoint x: 539, startPoint y: 351, endPoint x: 762, endPoint y: 82, distance: 349.2
click at [762, 82] on div "Janela de atendimento Grade de atendimento Capacidade Transportadoras Veículos …" at bounding box center [584, 270] width 1169 height 540
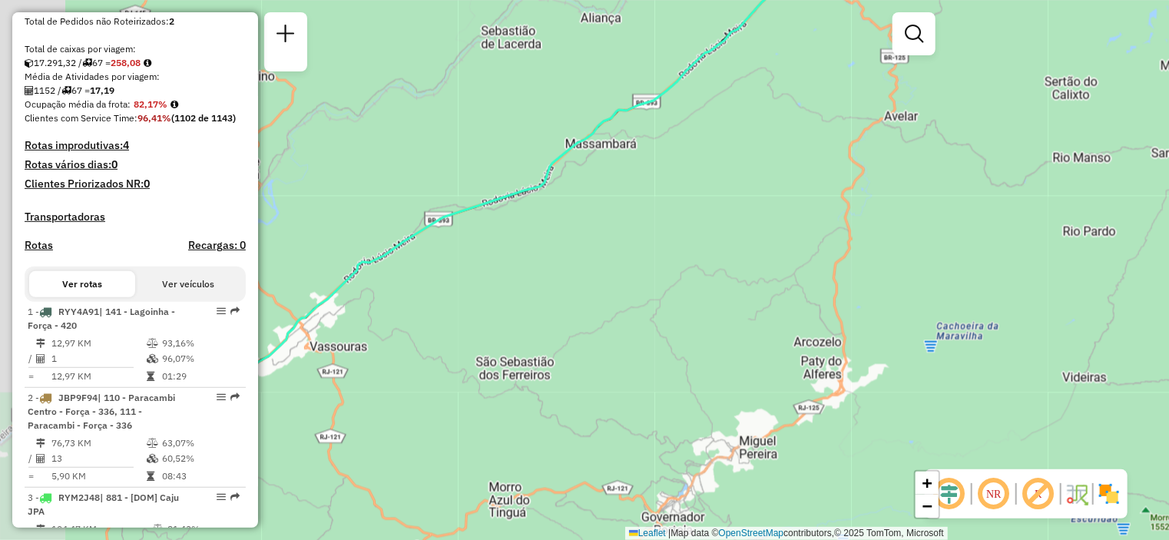
drag, startPoint x: 477, startPoint y: 366, endPoint x: 697, endPoint y: 201, distance: 274.9
click at [692, 203] on div "Janela de atendimento Grade de atendimento Capacidade Transportadoras Veículos …" at bounding box center [584, 270] width 1169 height 540
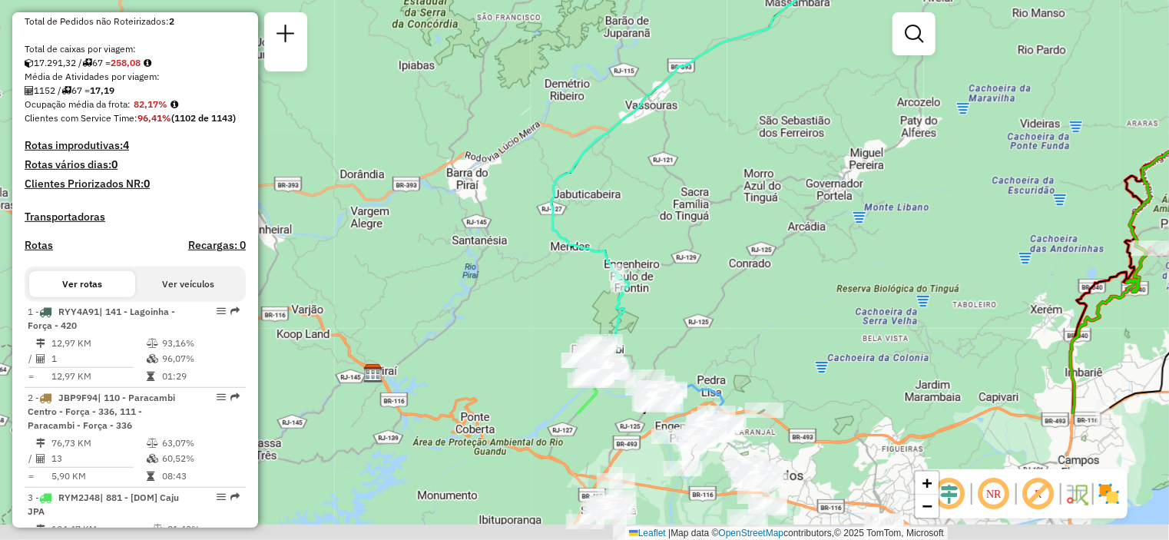
drag, startPoint x: 460, startPoint y: 386, endPoint x: 642, endPoint y: 209, distance: 254.3
click at [642, 209] on div "Janela de atendimento Grade de atendimento Capacidade Transportadoras Veículos …" at bounding box center [584, 270] width 1169 height 540
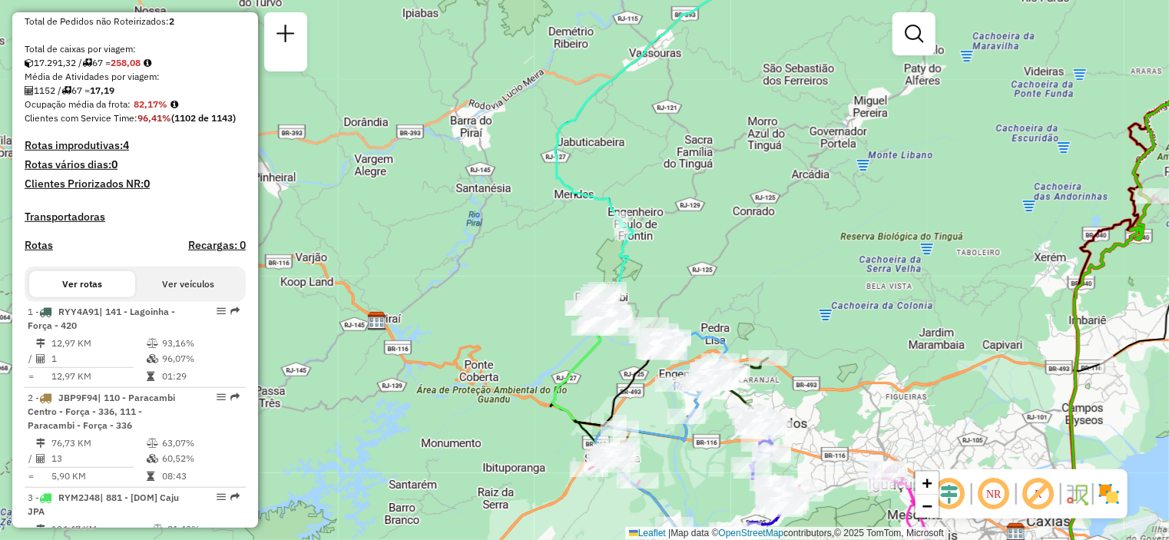
drag, startPoint x: 567, startPoint y: 413, endPoint x: 566, endPoint y: 363, distance: 49.2
click at [566, 363] on icon at bounding box center [624, 428] width 143 height 227
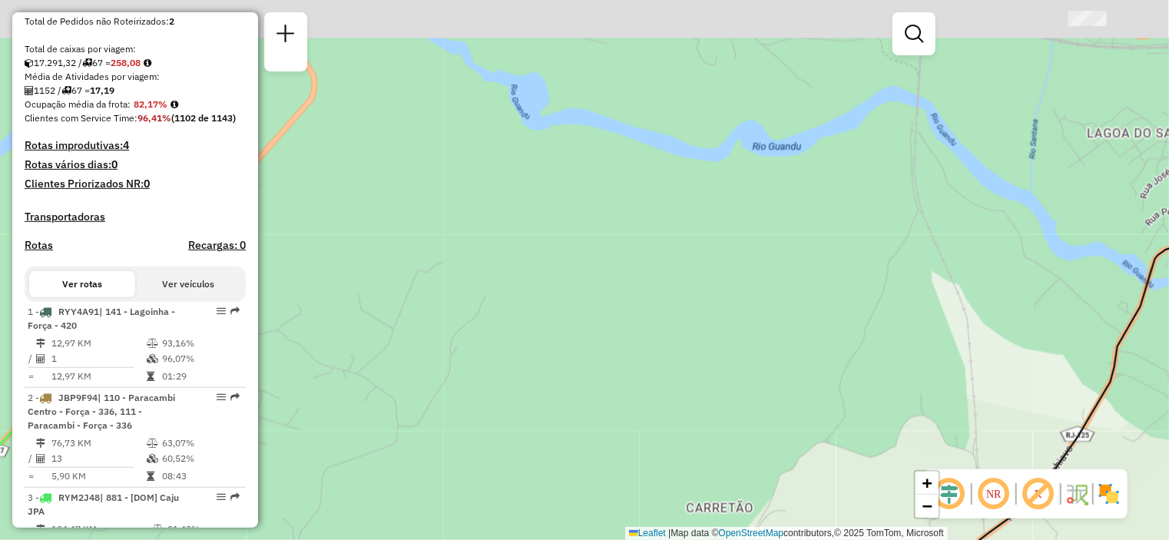
drag, startPoint x: 595, startPoint y: 142, endPoint x: 602, endPoint y: 410, distance: 268.2
click at [602, 410] on div "Janela de atendimento Grade de atendimento Capacidade Transportadoras Veículos …" at bounding box center [584, 270] width 1169 height 540
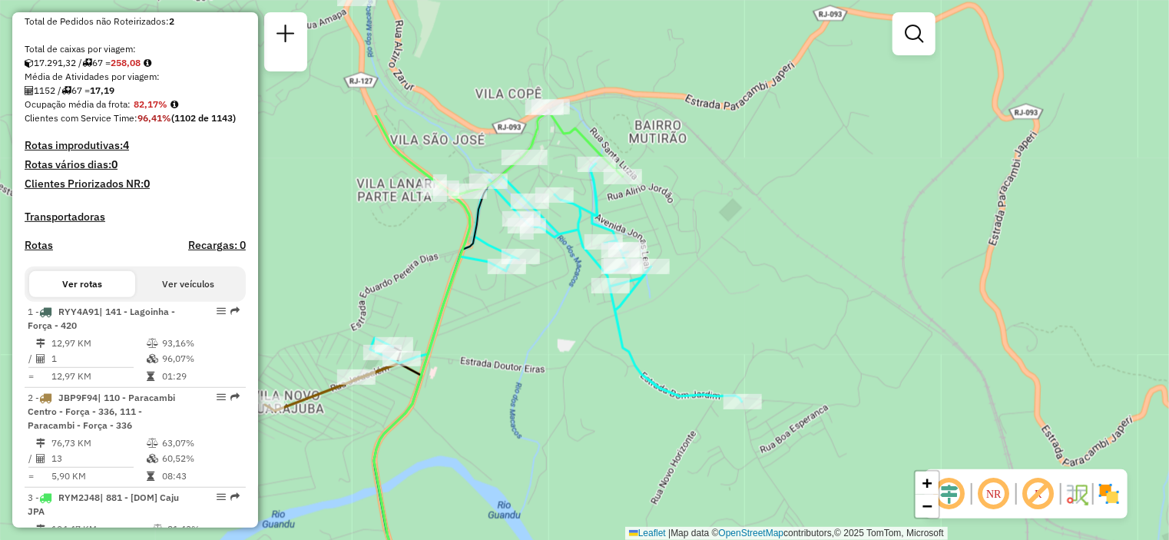
drag, startPoint x: 506, startPoint y: 111, endPoint x: 539, endPoint y: 281, distance: 172.8
click at [539, 281] on div "Janela de atendimento Grade de atendimento Capacidade Transportadoras Veículos …" at bounding box center [584, 270] width 1169 height 540
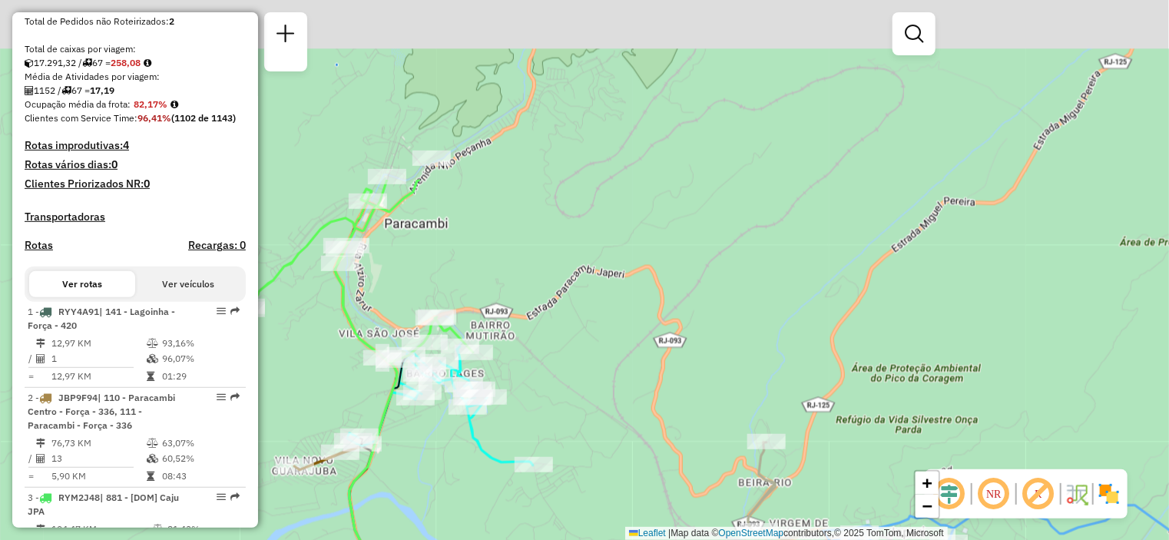
drag, startPoint x: 626, startPoint y: 55, endPoint x: 572, endPoint y: 306, distance: 257.1
click at [572, 306] on div "Janela de atendimento Grade de atendimento Capacidade Transportadoras Veículos …" at bounding box center [584, 270] width 1169 height 540
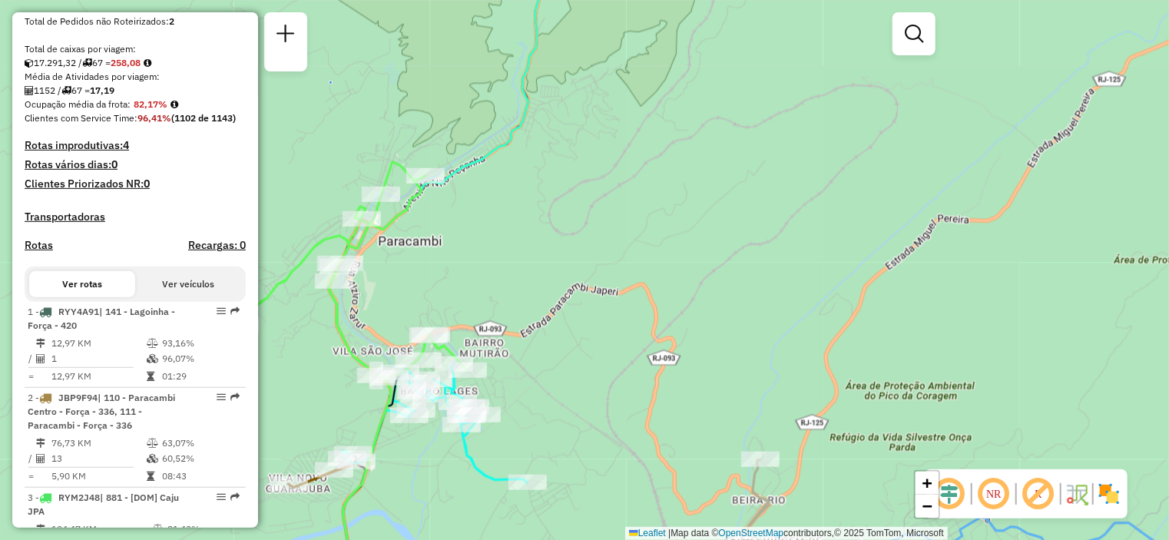
scroll to position [805, 0]
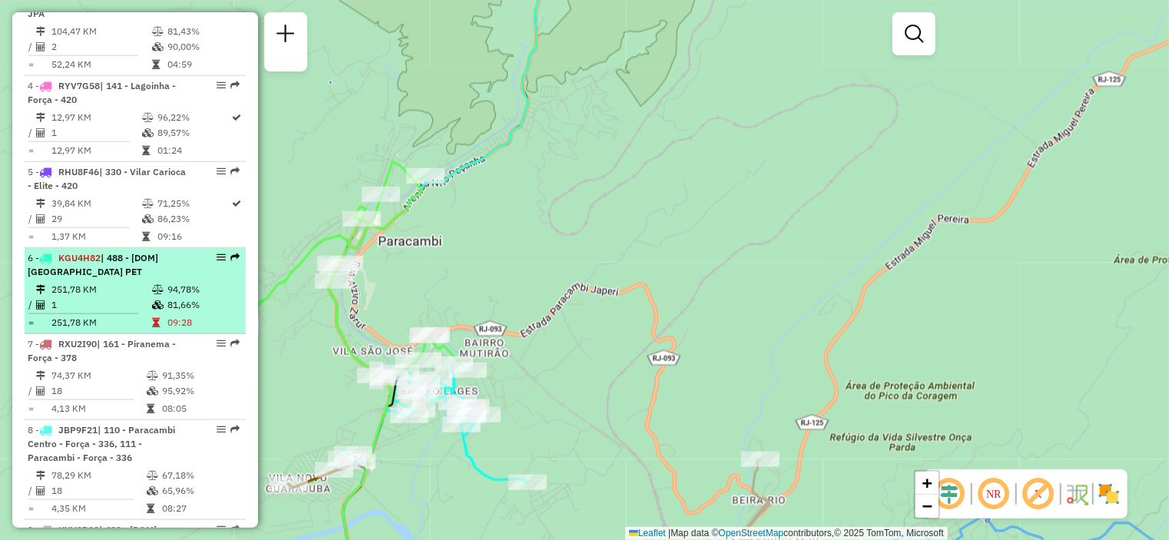
click at [127, 291] on li "6 - KGU4H82 | 488 - [DOM] [GEOGRAPHIC_DATA] PET 251,78 KM 94,78% / 1 81,66% = 2…" at bounding box center [135, 291] width 221 height 86
select select "**********"
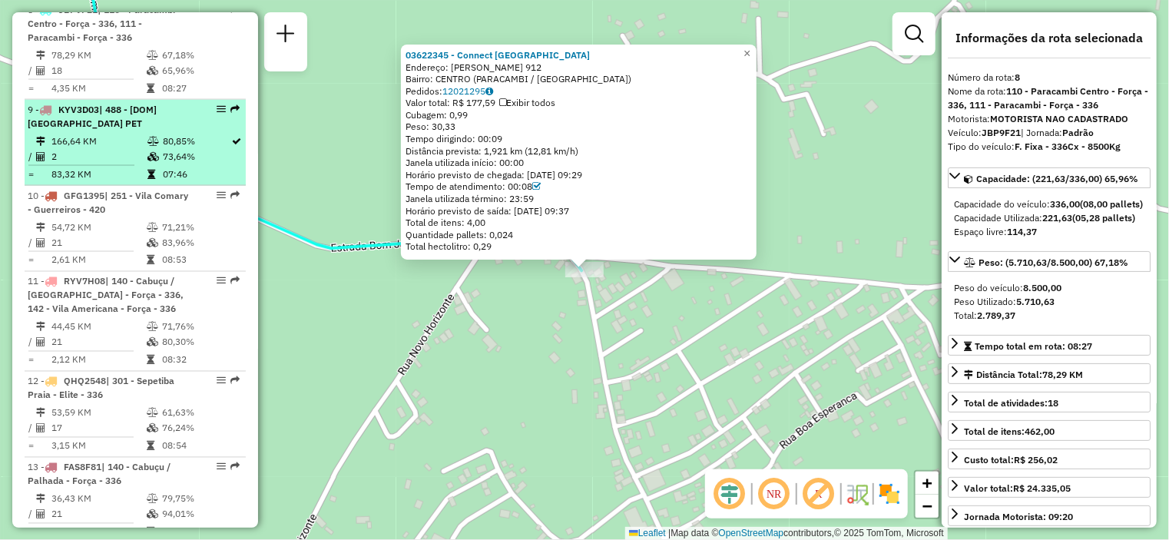
scroll to position [1149, 0]
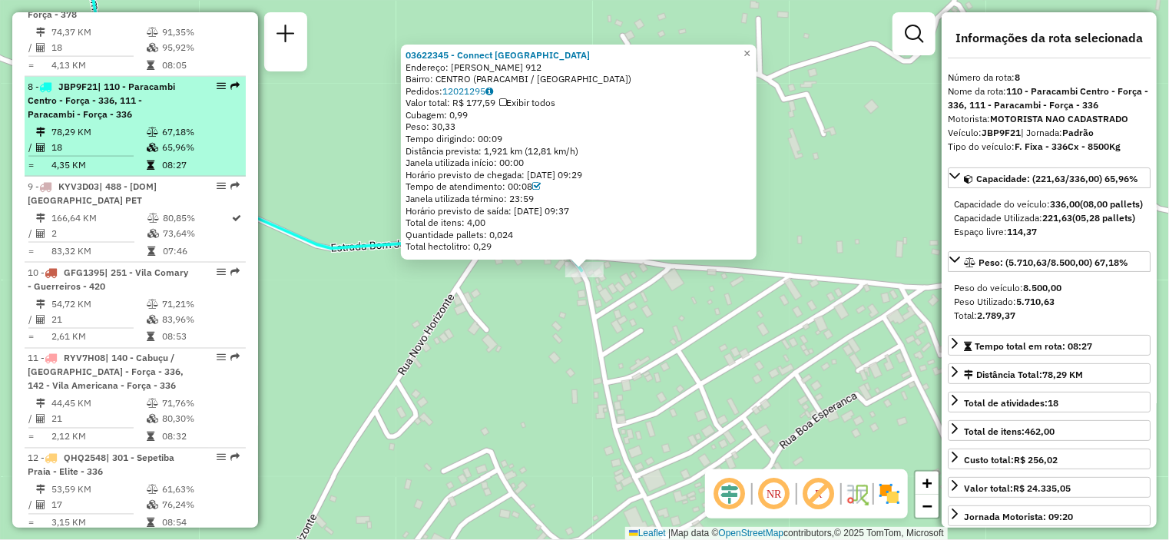
click at [154, 121] on div "8 - JBP9F21 | 110 - Paracambi Centro - Força - 336, 111 - Paracambi - Força - 3…" at bounding box center [109, 100] width 163 height 41
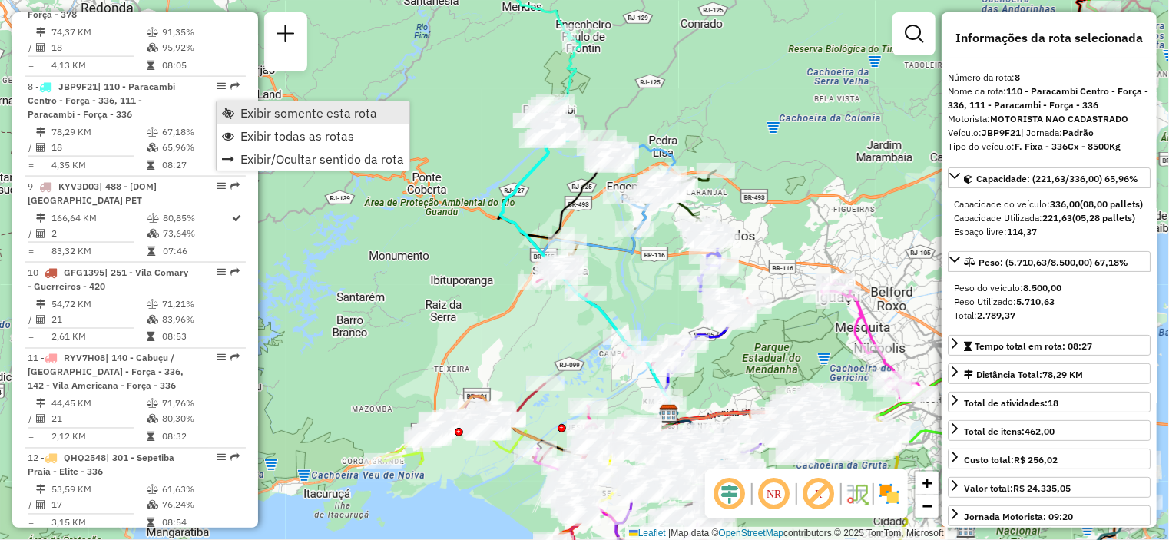
click at [273, 108] on span "Exibir somente esta rota" at bounding box center [308, 113] width 137 height 12
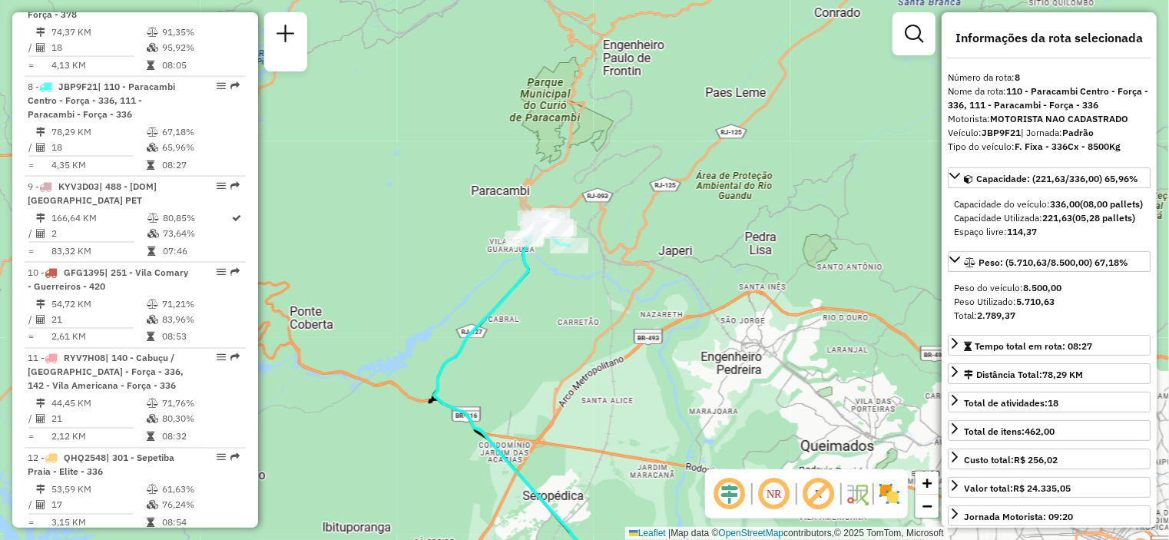
drag, startPoint x: 572, startPoint y: 114, endPoint x: 567, endPoint y: 313, distance: 198.3
click at [568, 313] on div "Janela de atendimento Grade de atendimento Capacidade Transportadoras Veículos …" at bounding box center [584, 270] width 1169 height 540
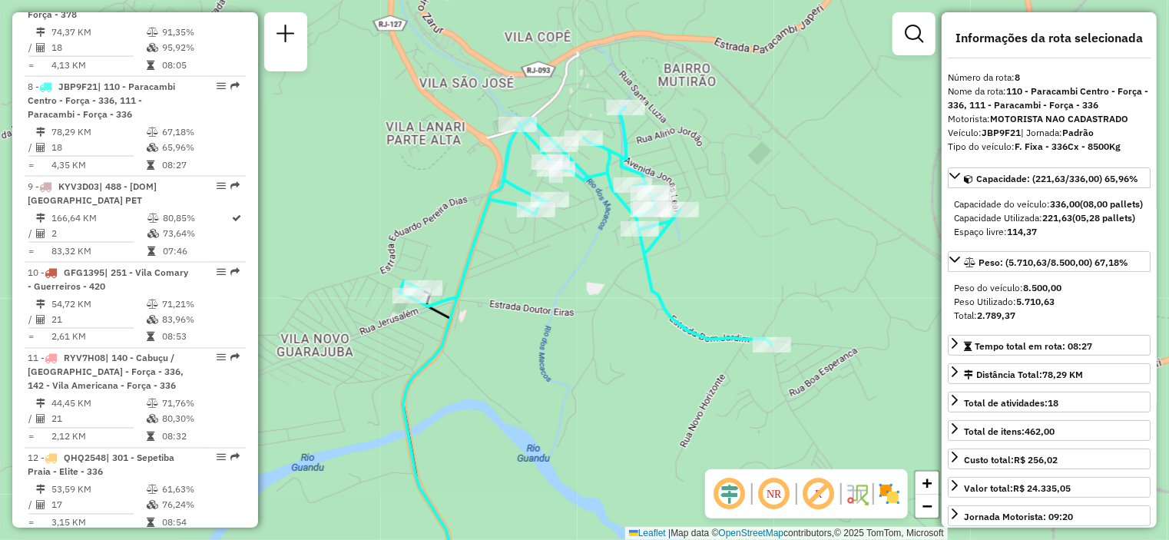
drag, startPoint x: 522, startPoint y: 199, endPoint x: 574, endPoint y: 325, distance: 136.4
click at [574, 325] on div "Janela de atendimento Grade de atendimento Capacidade Transportadoras Veículos …" at bounding box center [584, 270] width 1169 height 540
